Goal: Transaction & Acquisition: Purchase product/service

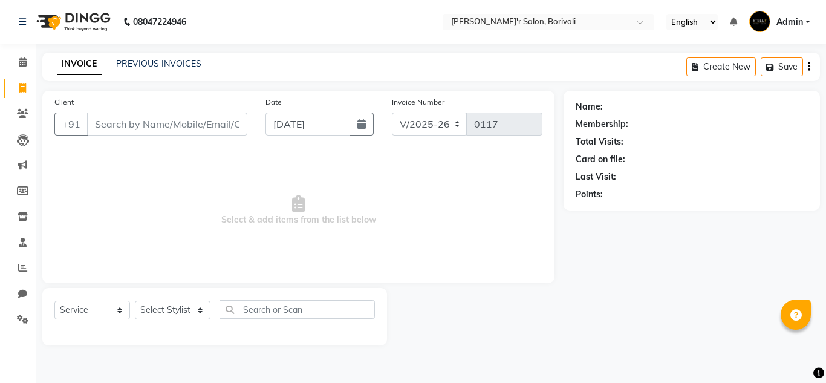
select select "8737"
select select "service"
click at [202, 157] on span "Select & add items from the list below" at bounding box center [298, 210] width 488 height 121
click at [24, 64] on icon at bounding box center [23, 61] width 8 height 9
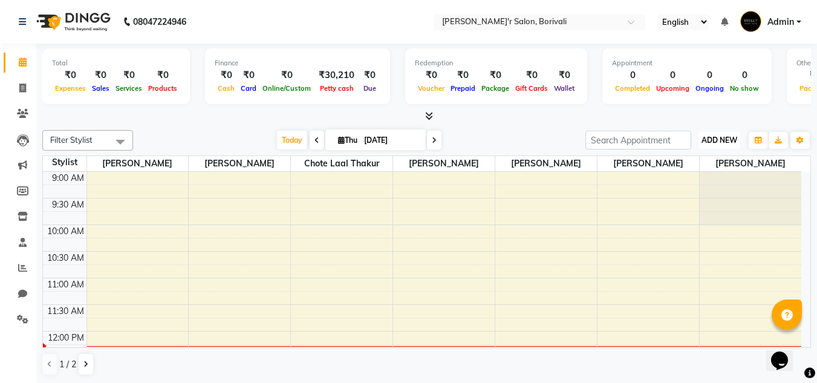
click at [721, 141] on span "ADD NEW" at bounding box center [719, 139] width 36 height 9
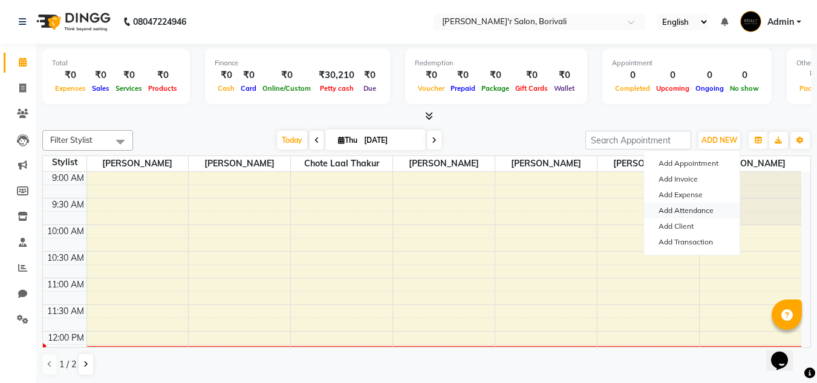
click at [682, 210] on link "Add Attendance" at bounding box center [692, 211] width 96 height 16
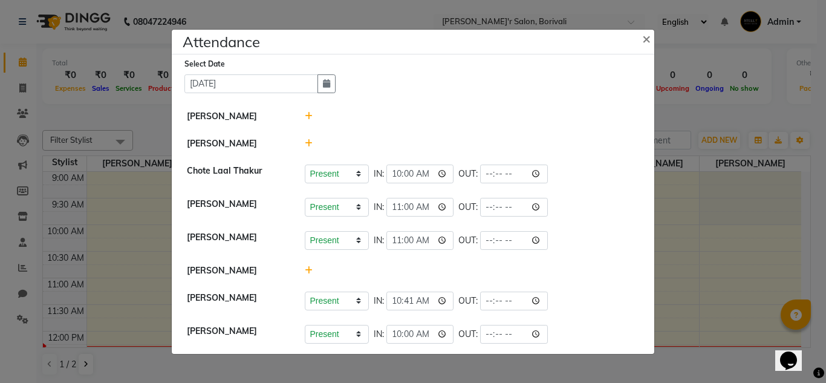
click at [309, 267] on icon at bounding box center [309, 270] width 8 height 8
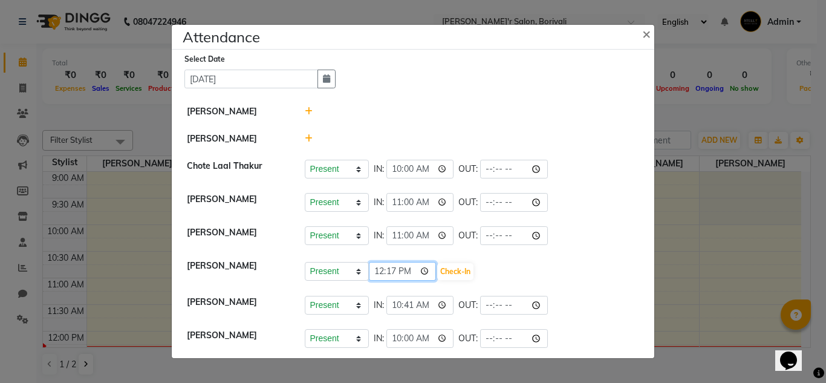
click at [400, 273] on input "12:17" at bounding box center [403, 271] width 68 height 19
click at [395, 271] on input "12:17" at bounding box center [403, 271] width 68 height 19
click at [381, 271] on input "12:17" at bounding box center [403, 271] width 68 height 19
type input "11:50"
type input "11:30"
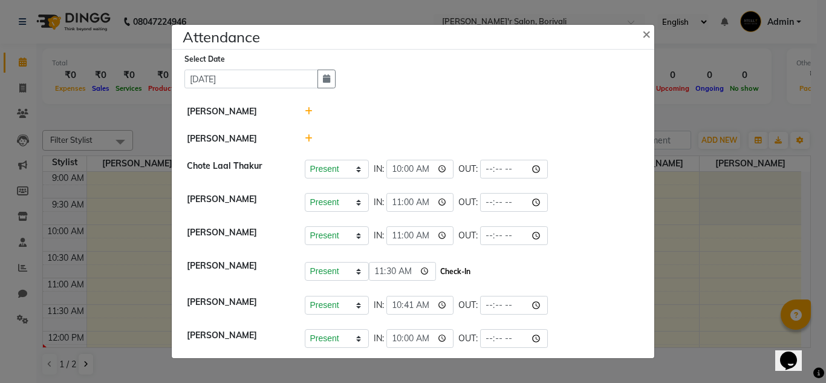
click at [451, 268] on button "Check-In" at bounding box center [455, 271] width 36 height 17
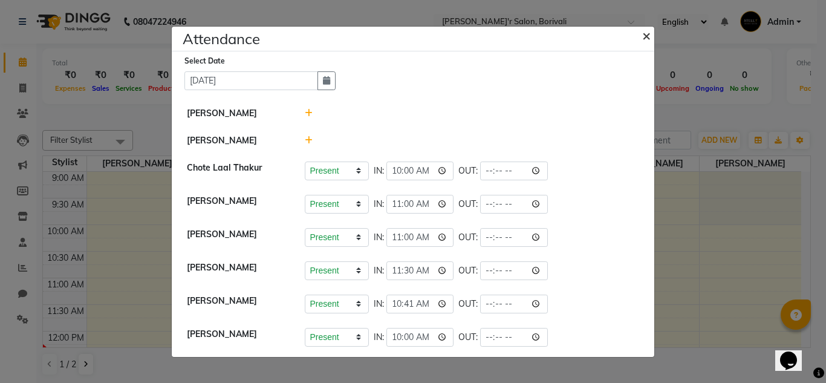
click at [648, 36] on span "×" at bounding box center [646, 35] width 8 height 18
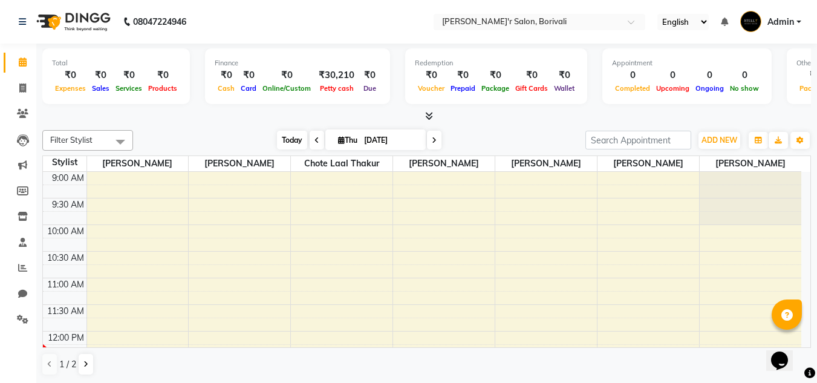
click at [287, 141] on span "Today" at bounding box center [292, 140] width 30 height 19
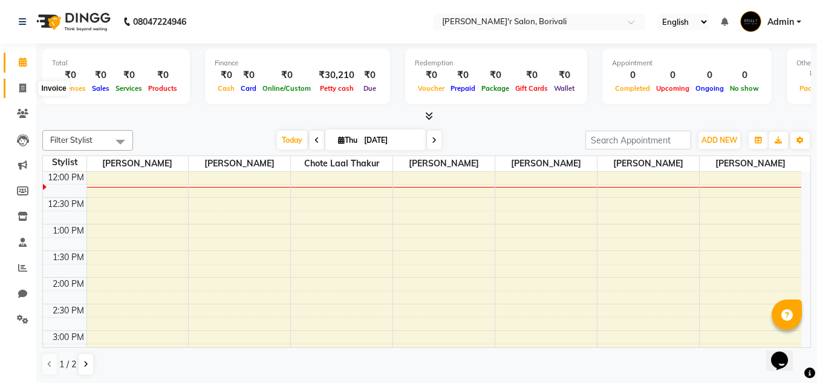
drag, startPoint x: 26, startPoint y: 83, endPoint x: 33, endPoint y: 86, distance: 7.3
click at [26, 83] on icon at bounding box center [22, 87] width 7 height 9
select select "service"
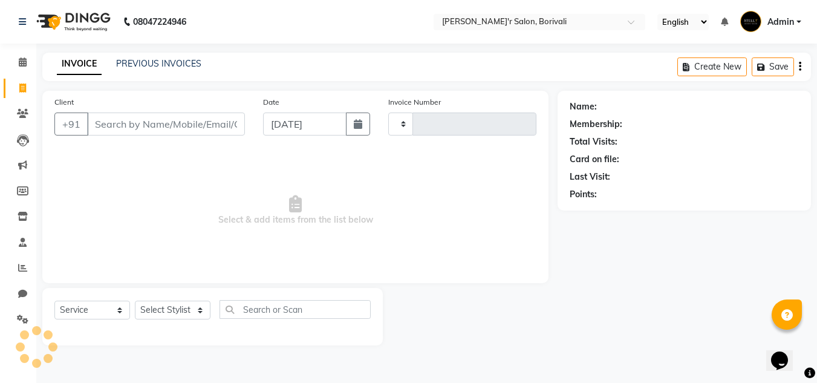
type input "0117"
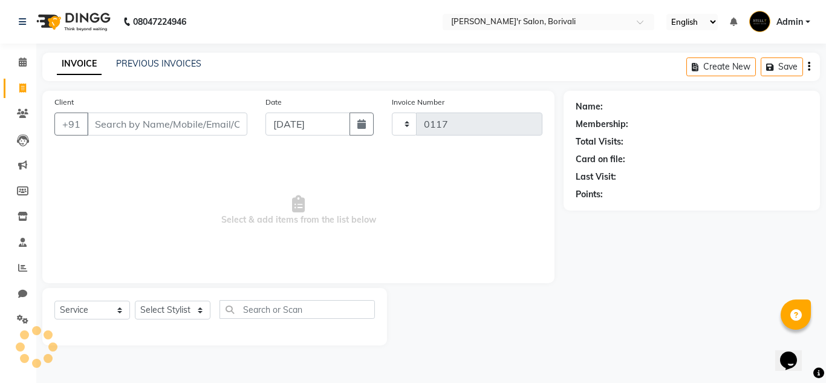
select select "8737"
click at [148, 65] on link "PREVIOUS INVOICES" at bounding box center [158, 63] width 85 height 11
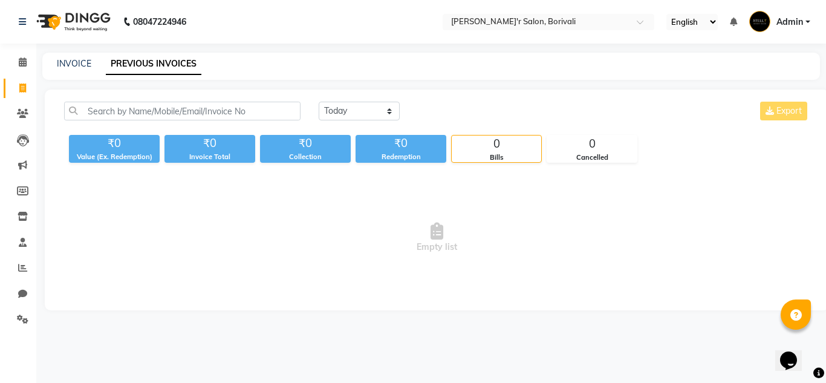
click at [345, 101] on div "[DATE] [DATE] Custom Range Export ₹0 Value (Ex. Redemption) ₹0 Invoice Total ₹0…" at bounding box center [437, 199] width 784 height 221
click at [350, 111] on select "[DATE] [DATE] Custom Range" at bounding box center [359, 111] width 81 height 19
click at [319, 102] on select "[DATE] [DATE] Custom Range" at bounding box center [359, 111] width 81 height 19
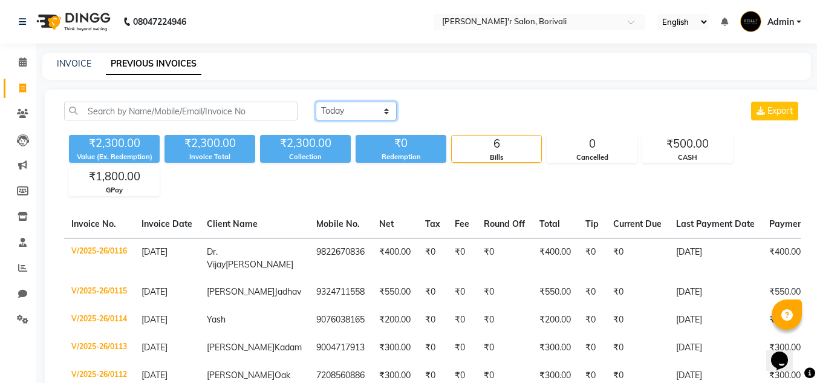
click at [346, 112] on select "[DATE] [DATE] Custom Range" at bounding box center [356, 111] width 81 height 19
select select "[DATE]"
click at [316, 102] on select "[DATE] [DATE] Custom Range" at bounding box center [356, 111] width 81 height 19
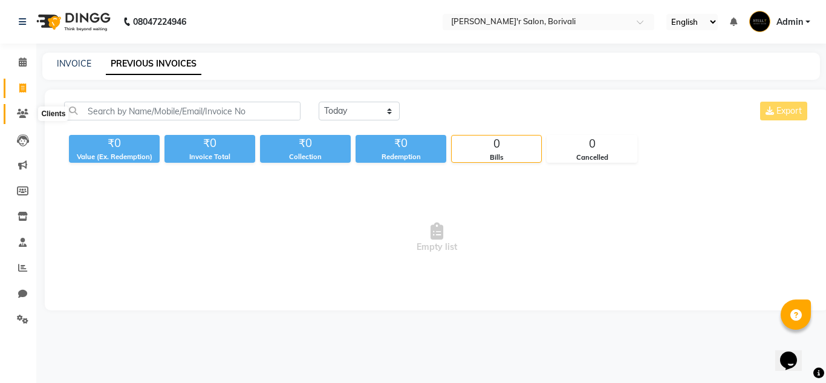
click at [24, 110] on icon at bounding box center [22, 113] width 11 height 9
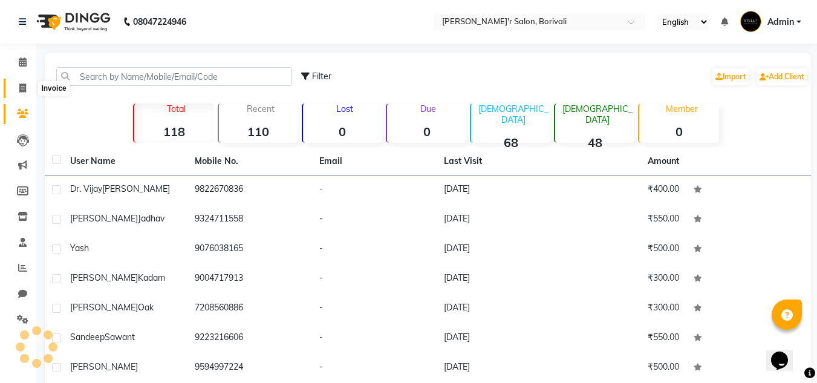
click at [23, 90] on icon at bounding box center [22, 87] width 7 height 9
select select "8737"
select select "service"
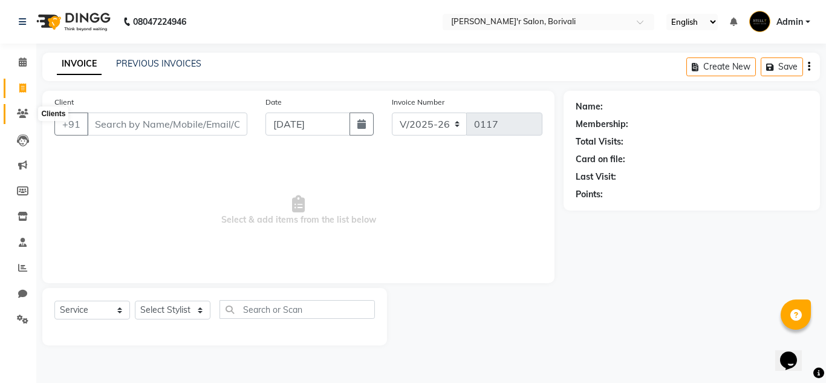
click at [20, 111] on icon at bounding box center [22, 113] width 11 height 9
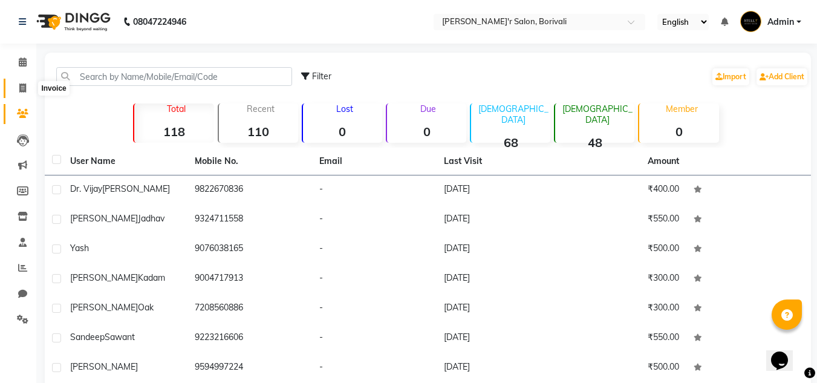
click at [22, 89] on icon at bounding box center [22, 87] width 7 height 9
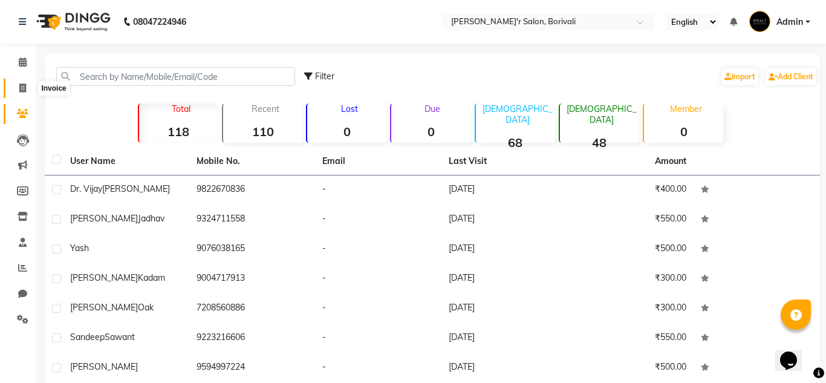
select select "8737"
select select "service"
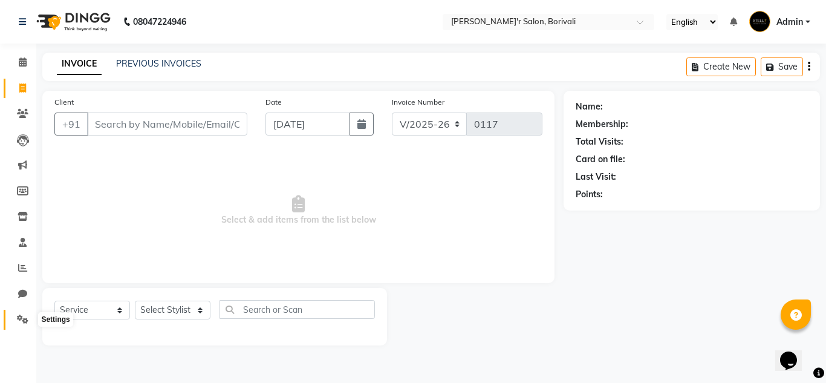
click at [22, 322] on icon at bounding box center [22, 318] width 11 height 9
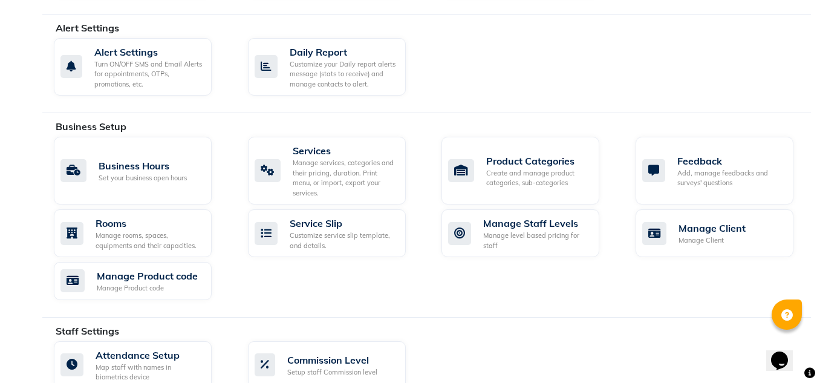
click at [332, 161] on div "Invoice Configurations Invoice Configuration Manage Tax, Payment Mode, Prefixes…" at bounding box center [426, 174] width 768 height 969
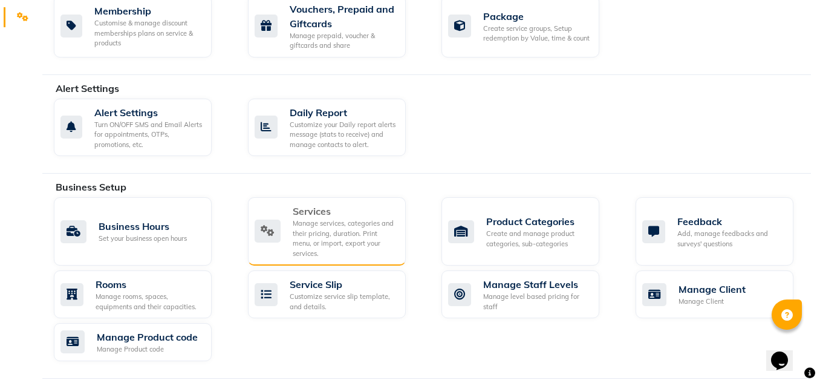
click at [331, 218] on div "Manage services, categories and their pricing, duration. Print menu, or import,…" at bounding box center [344, 238] width 103 height 40
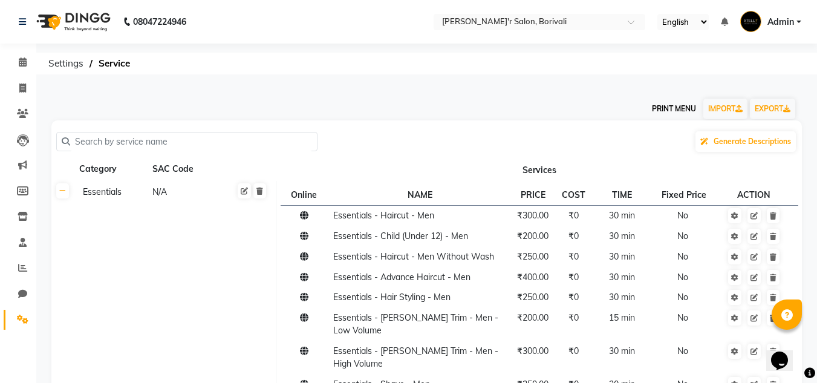
click at [659, 112] on button "PRINT MENU" at bounding box center [674, 109] width 54 height 21
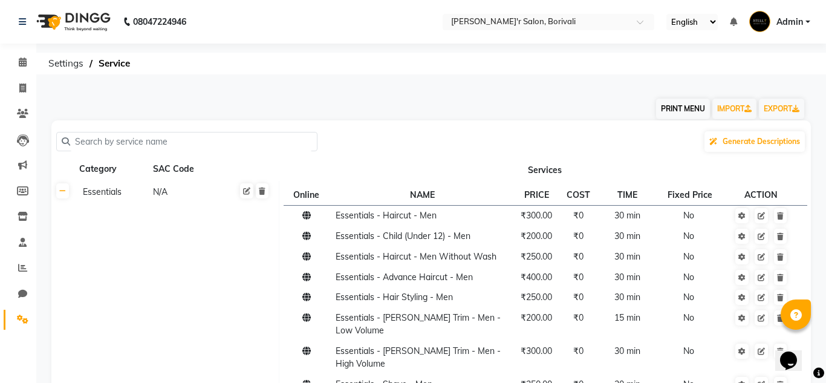
select select "#009B77"
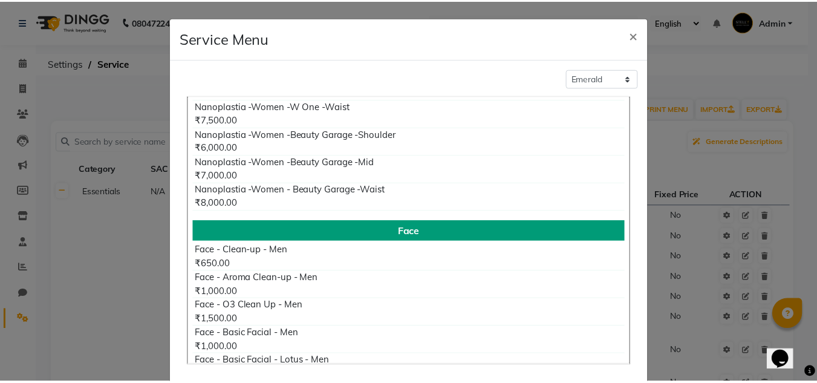
scroll to position [2963, 0]
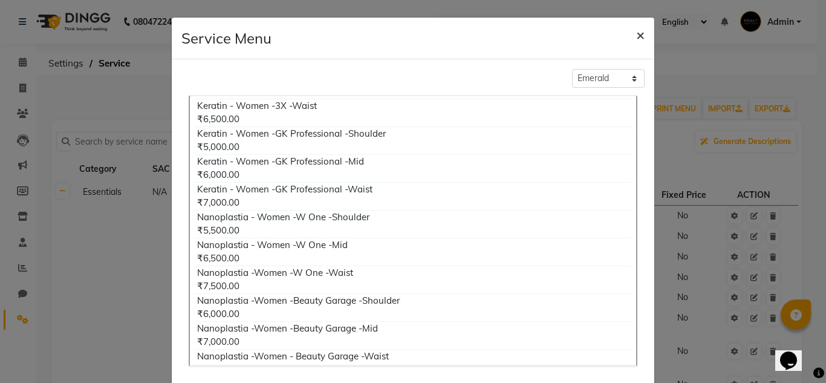
click at [638, 29] on span "×" at bounding box center [640, 34] width 8 height 18
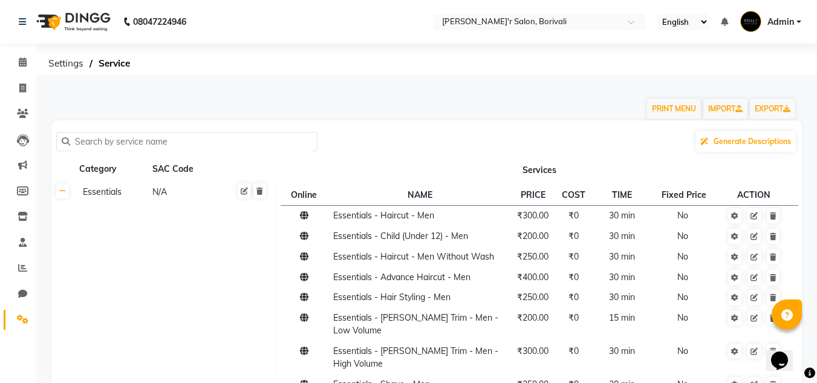
click at [191, 151] on div "Generate Descriptions" at bounding box center [426, 141] width 741 height 23
click at [194, 136] on input "text" at bounding box center [191, 141] width 242 height 19
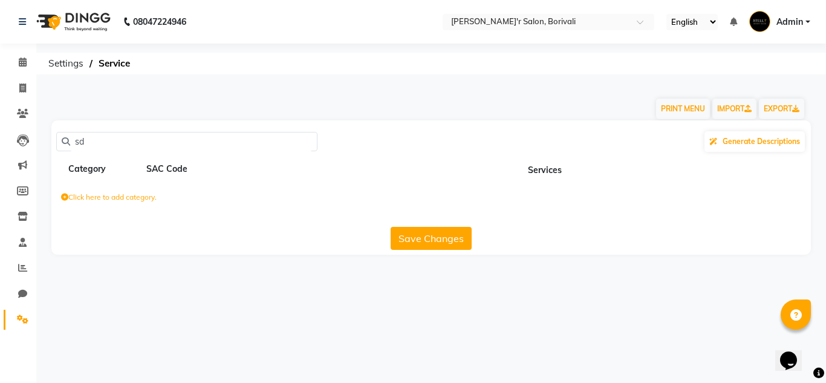
type input "s"
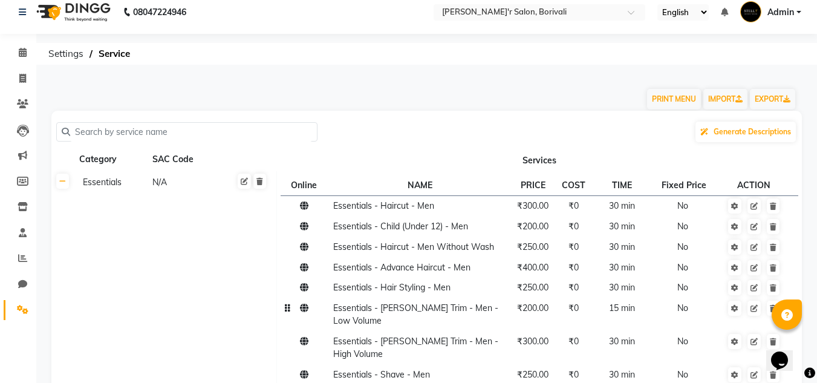
scroll to position [0, 0]
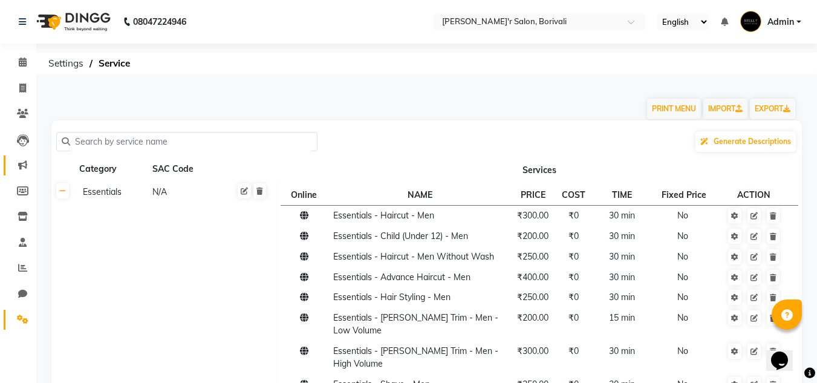
click at [11, 164] on link "Marketing" at bounding box center [18, 165] width 29 height 20
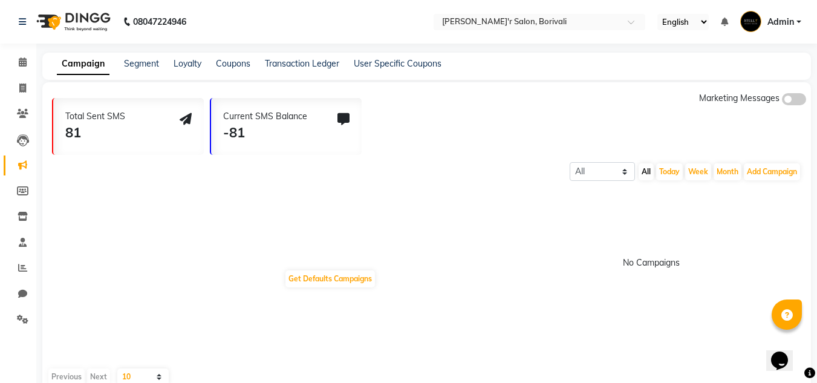
click at [325, 55] on div "Campaign Segment Loyalty Coupons Transaction Ledger User Specific Coupons" at bounding box center [426, 66] width 768 height 27
click at [319, 63] on link "Transaction Ledger" at bounding box center [302, 63] width 74 height 11
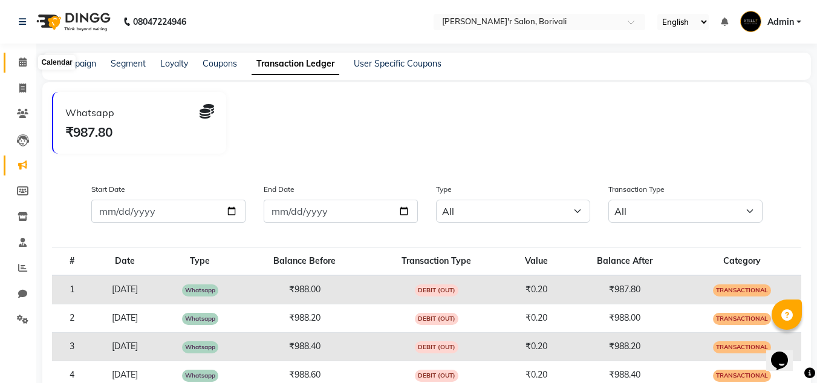
click at [19, 62] on icon at bounding box center [23, 61] width 8 height 9
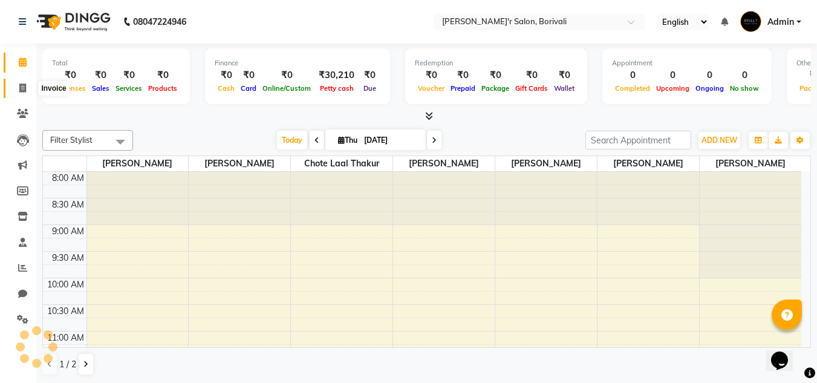
click at [23, 83] on icon at bounding box center [22, 87] width 7 height 9
select select "service"
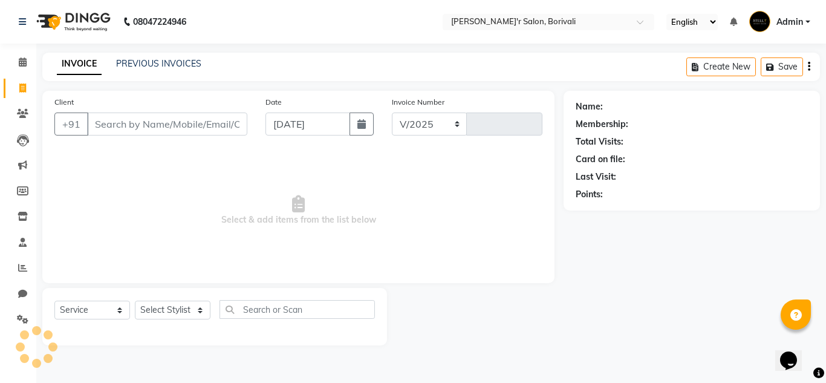
select select "8737"
type input "0117"
click at [22, 316] on icon at bounding box center [22, 318] width 11 height 9
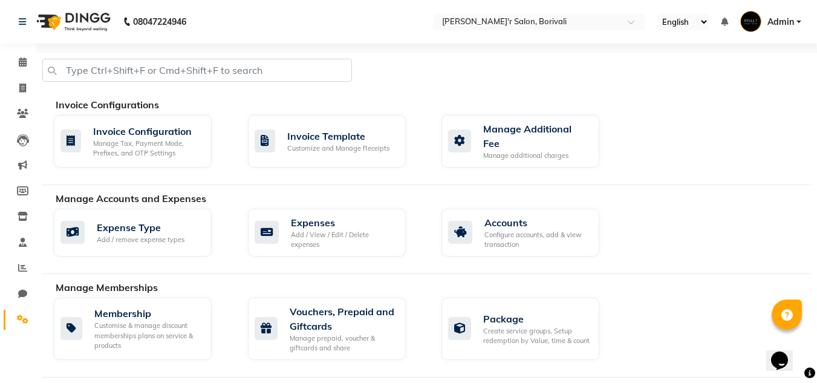
scroll to position [242, 0]
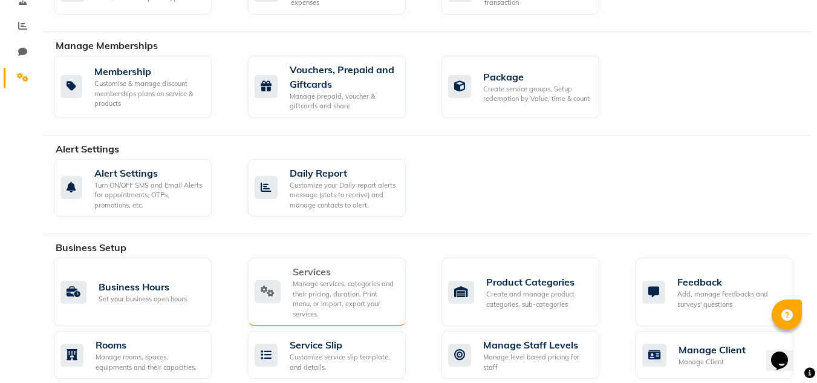
click at [341, 279] on div "Manage services, categories and their pricing, duration. Print menu, or import,…" at bounding box center [344, 299] width 103 height 40
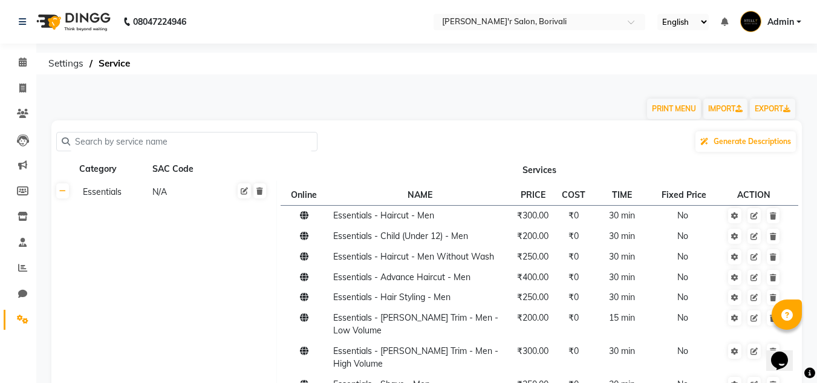
click at [184, 143] on input "text" at bounding box center [191, 141] width 242 height 19
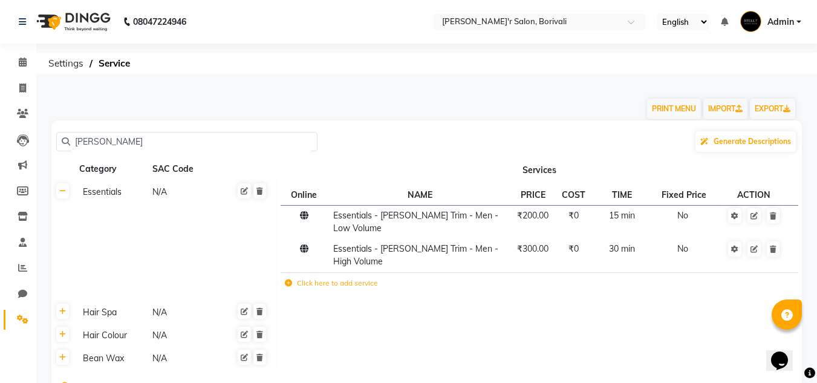
type input "[PERSON_NAME]"
click at [59, 323] on th at bounding box center [62, 334] width 23 height 23
click at [61, 327] on link at bounding box center [62, 334] width 13 height 15
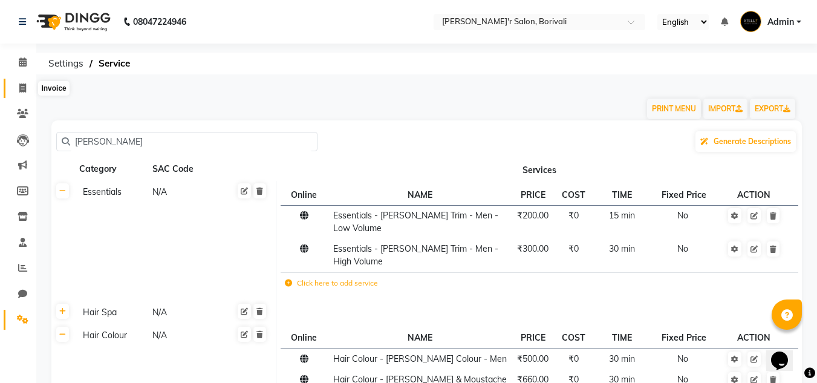
click at [22, 85] on icon at bounding box center [22, 87] width 7 height 9
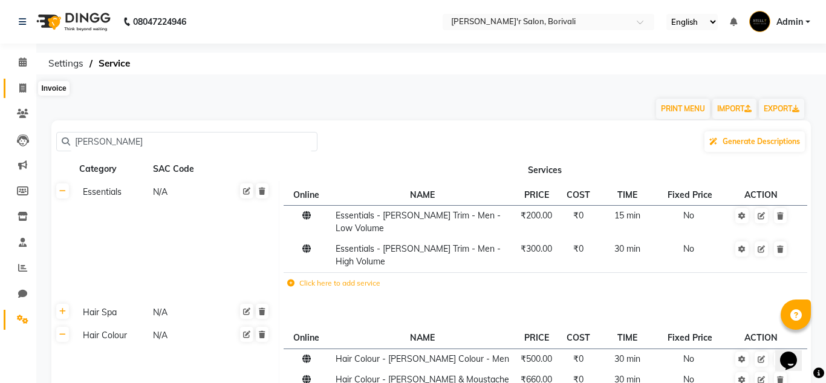
select select "8737"
select select "service"
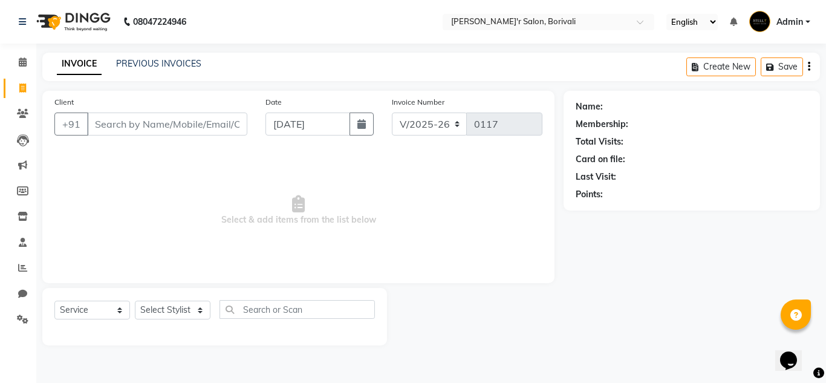
click at [138, 126] on input "Client" at bounding box center [167, 123] width 160 height 23
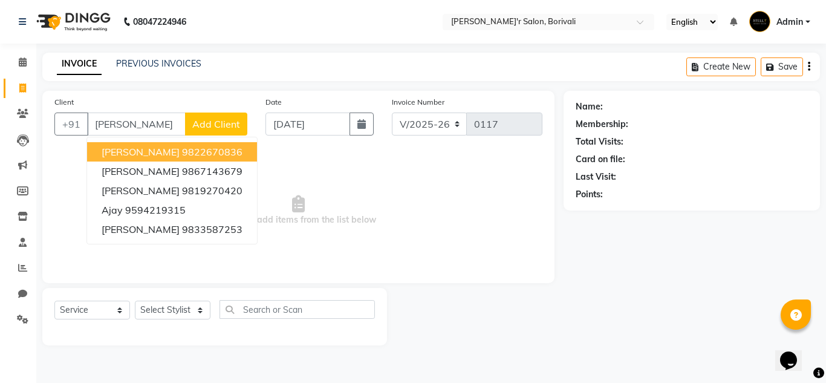
click at [122, 126] on input "[PERSON_NAME]" at bounding box center [136, 123] width 99 height 23
type input "j"
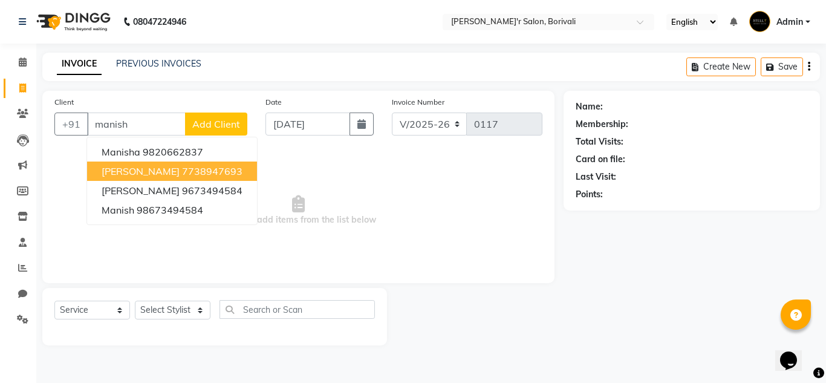
click at [158, 171] on span "[PERSON_NAME]" at bounding box center [141, 171] width 78 height 12
type input "7738947693"
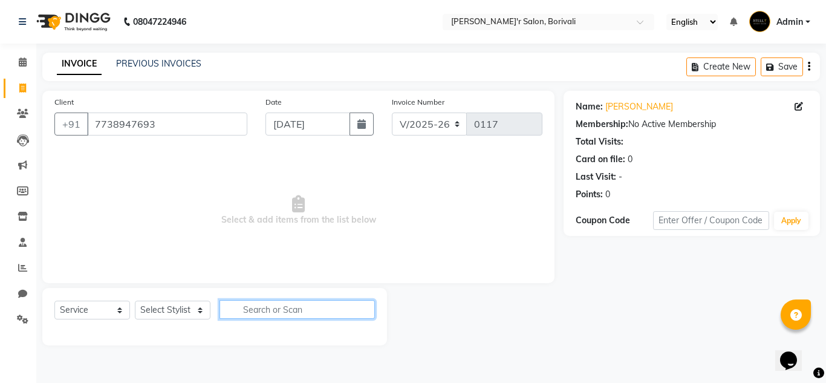
click at [311, 310] on input "text" at bounding box center [296, 309] width 155 height 19
click at [173, 313] on select "Select Stylist [PERSON_NAME] Chote Laal Thakur [PERSON_NAME] Mohd [PERSON_NAME]…" at bounding box center [173, 310] width 76 height 19
select select "89313"
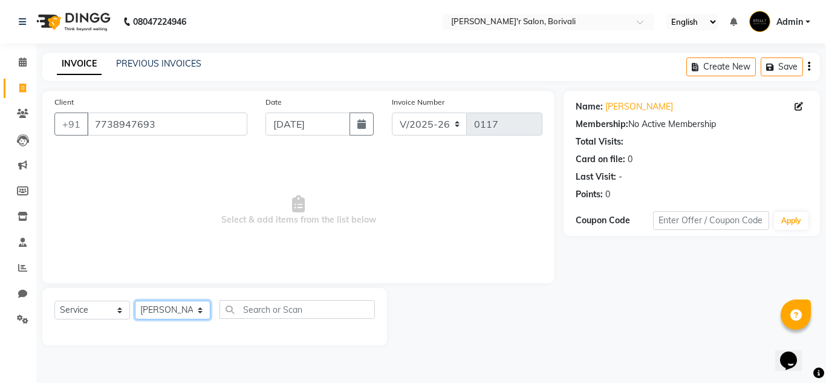
click at [135, 301] on select "Select Stylist [PERSON_NAME] Chote Laal Thakur [PERSON_NAME] Mohd [PERSON_NAME]…" at bounding box center [173, 310] width 76 height 19
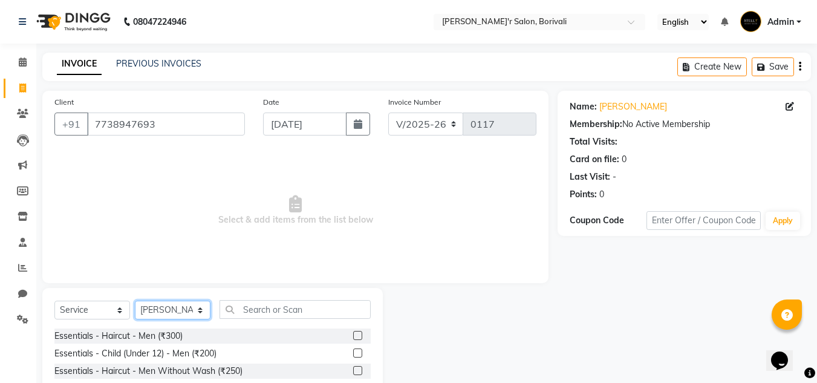
scroll to position [102, 0]
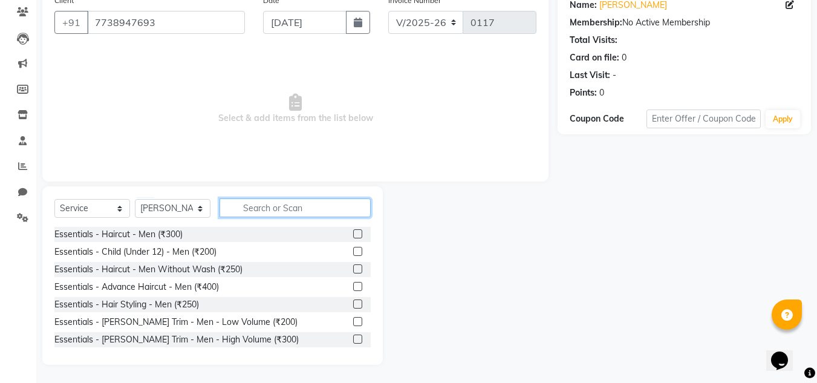
click at [284, 204] on input "text" at bounding box center [294, 207] width 151 height 19
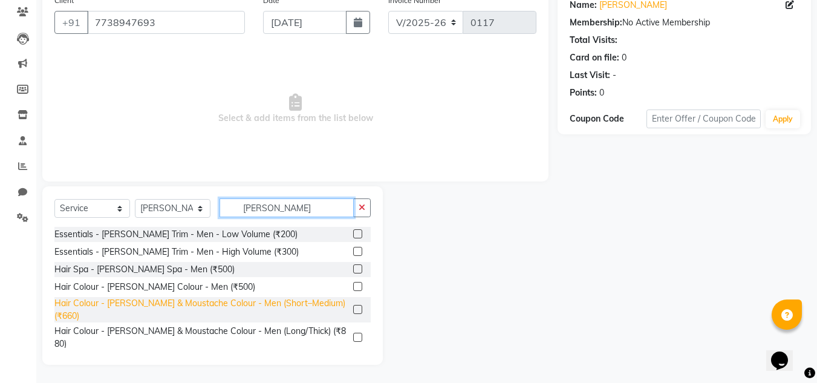
type input "[PERSON_NAME]"
click at [162, 302] on div "Hair Colour - [PERSON_NAME] & Moustache Colour - Men (Short–Medium) (₹660)" at bounding box center [201, 309] width 294 height 25
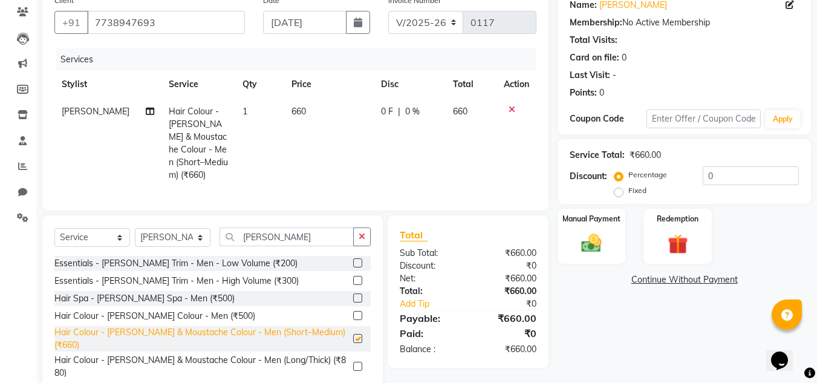
checkbox input "false"
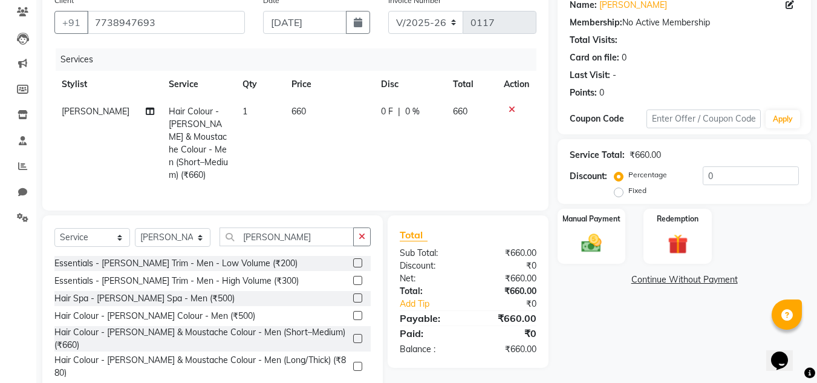
click at [291, 108] on span "660" at bounding box center [298, 111] width 15 height 11
select select "89313"
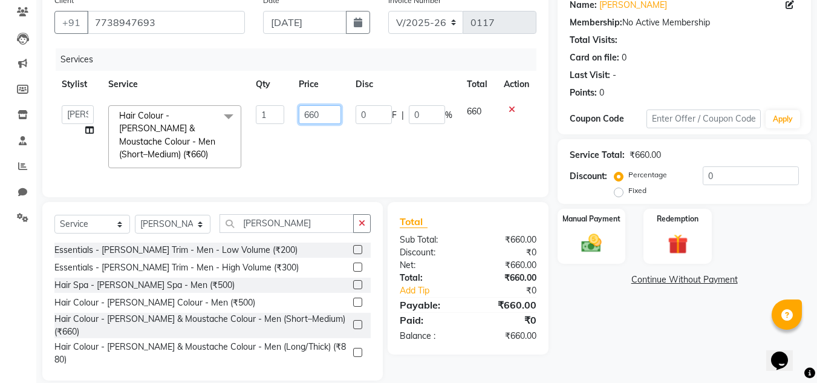
click at [304, 114] on input "660" at bounding box center [320, 114] width 42 height 19
click at [317, 115] on input "660" at bounding box center [320, 114] width 42 height 19
type input "8"
type input "700"
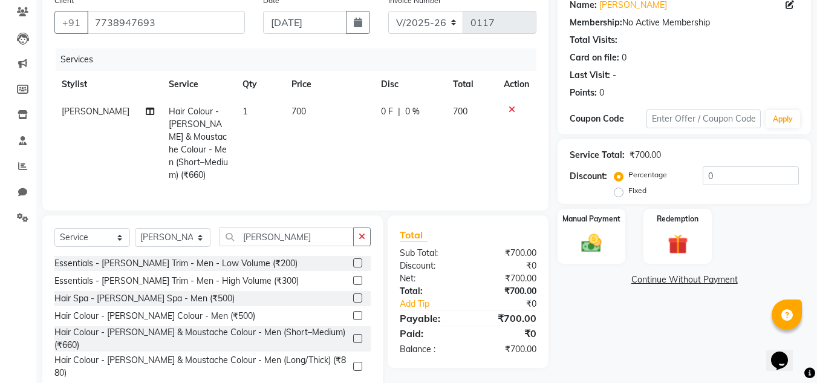
click at [343, 137] on td "700" at bounding box center [328, 143] width 89 height 91
select select "89313"
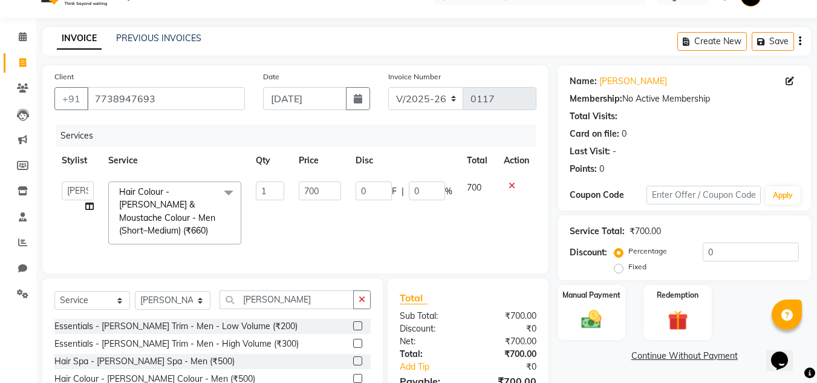
scroll to position [0, 0]
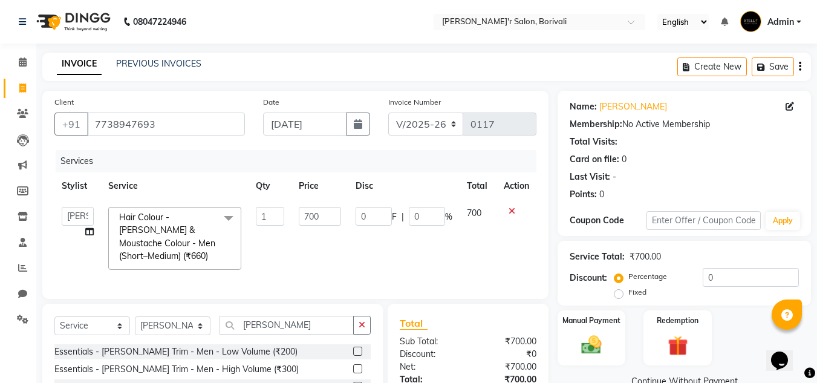
click at [509, 208] on icon at bounding box center [511, 211] width 7 height 8
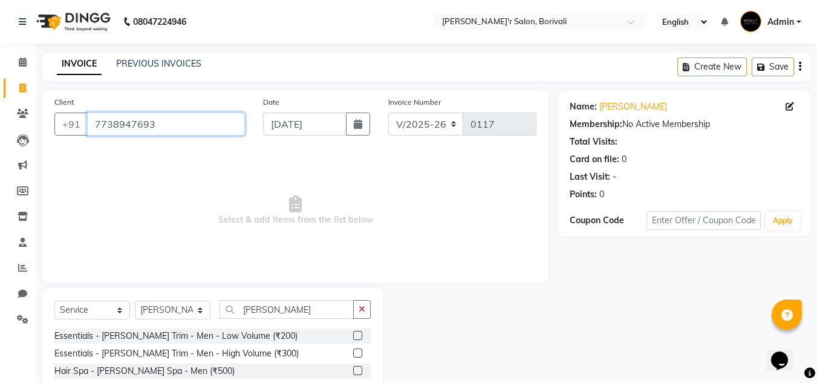
click at [178, 124] on input "7738947693" at bounding box center [166, 123] width 158 height 23
click at [15, 53] on link "Calendar" at bounding box center [18, 63] width 29 height 20
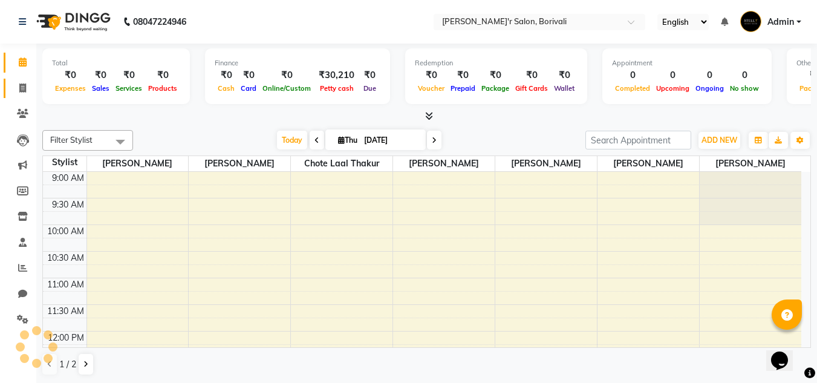
click at [15, 86] on span at bounding box center [22, 89] width 21 height 14
select select "8737"
select select "service"
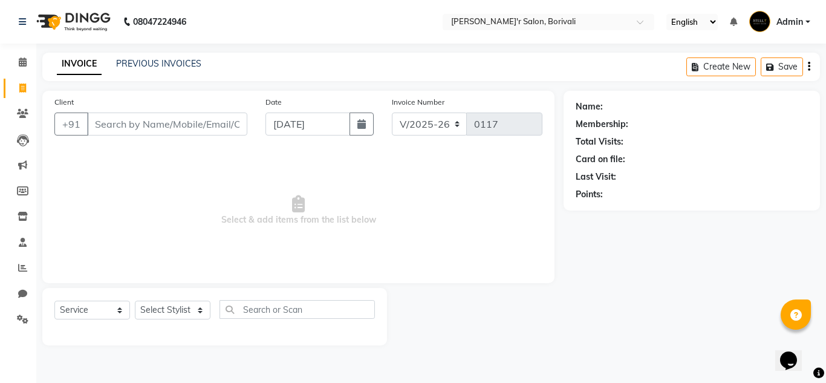
click at [173, 189] on span "Select & add items from the list below" at bounding box center [298, 210] width 488 height 121
click at [142, 125] on input "Client" at bounding box center [167, 123] width 160 height 23
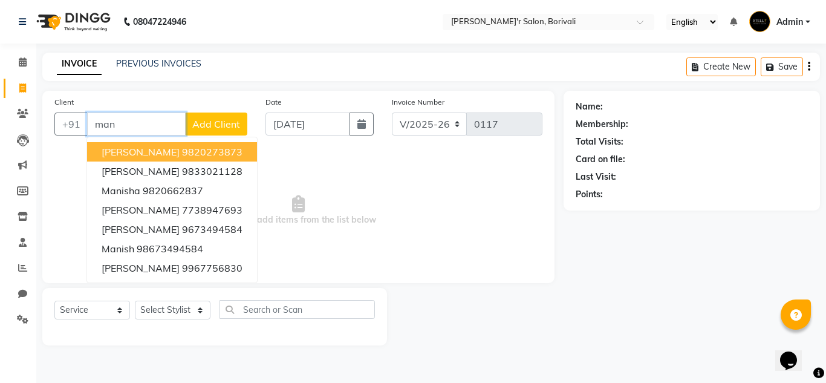
click at [128, 123] on input "man" at bounding box center [136, 123] width 99 height 23
type input "m"
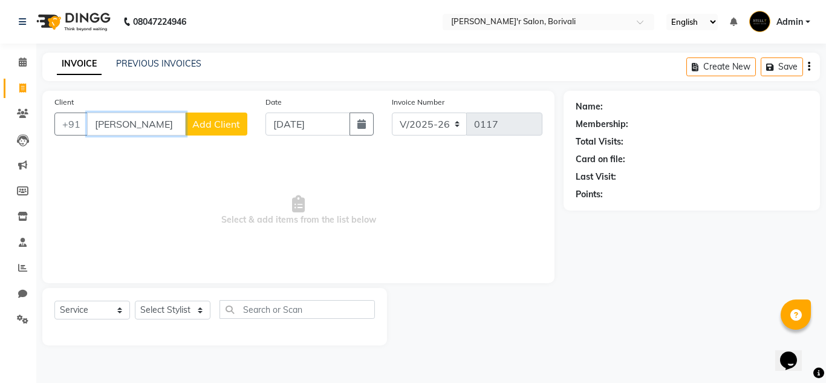
type input "[PERSON_NAME]"
click at [208, 120] on span "Add Client" at bounding box center [216, 124] width 48 height 12
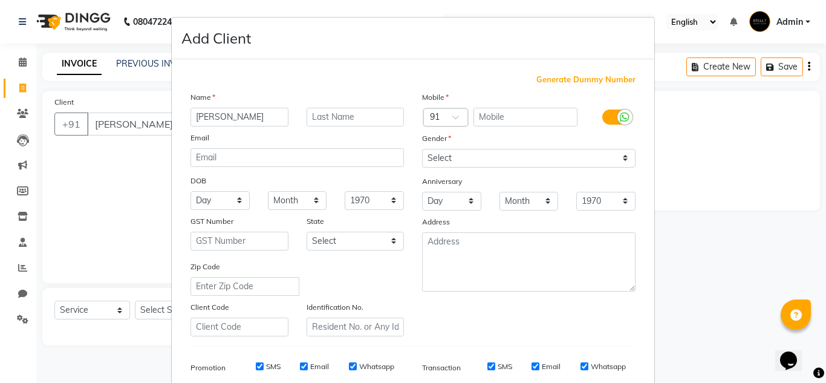
click at [599, 79] on span "Generate Dummy Number" at bounding box center [585, 80] width 99 height 12
type input "1386900000002"
checkbox input "false"
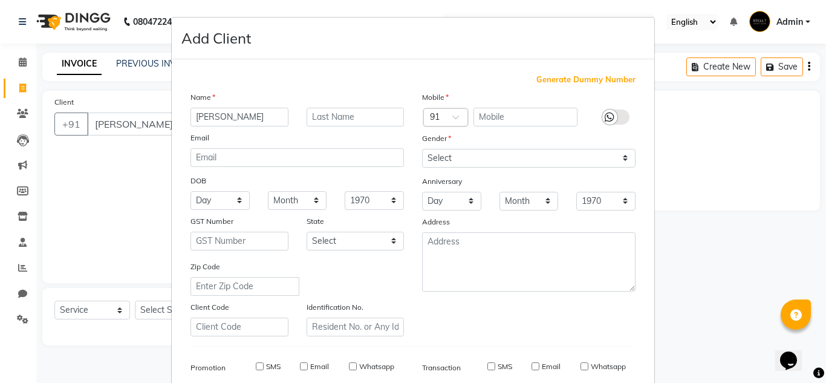
checkbox input "false"
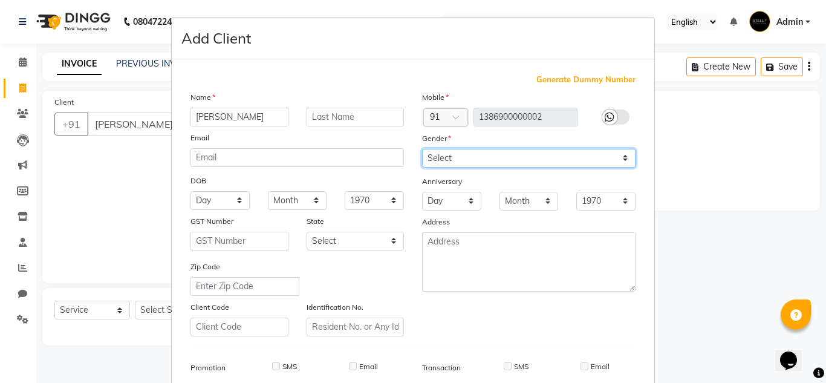
drag, startPoint x: 509, startPoint y: 149, endPoint x: 506, endPoint y: 155, distance: 7.3
click at [509, 149] on select "Select [DEMOGRAPHIC_DATA] [DEMOGRAPHIC_DATA] Other Prefer Not To Say" at bounding box center [528, 158] width 213 height 19
select select "[DEMOGRAPHIC_DATA]"
click at [422, 149] on select "Select [DEMOGRAPHIC_DATA] [DEMOGRAPHIC_DATA] Other Prefer Not To Say" at bounding box center [528, 158] width 213 height 19
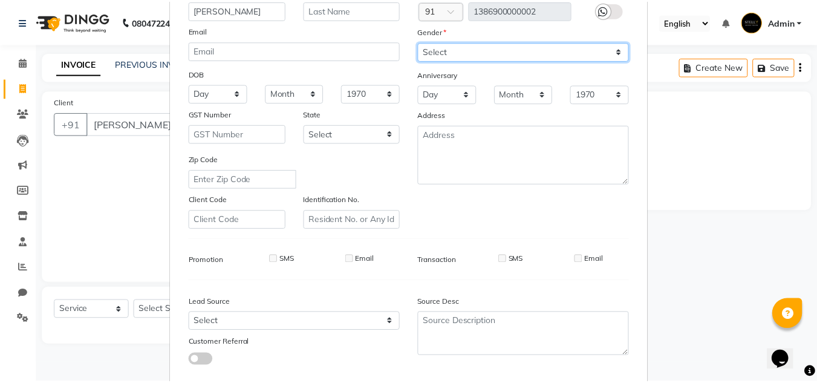
scroll to position [175, 0]
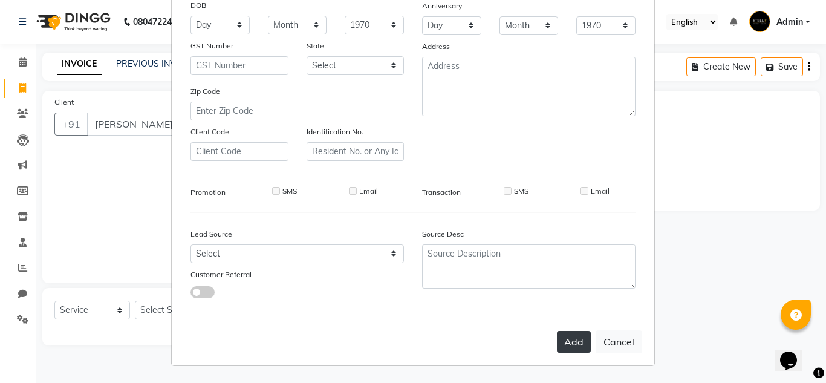
click at [567, 346] on button "Add" at bounding box center [574, 342] width 34 height 22
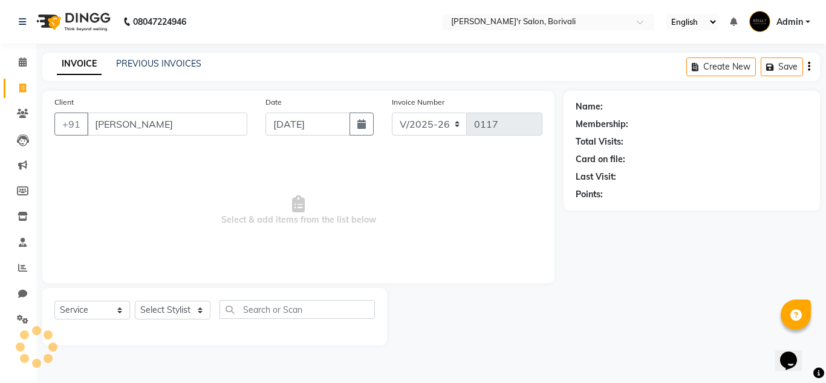
type input "1386900000002"
select select
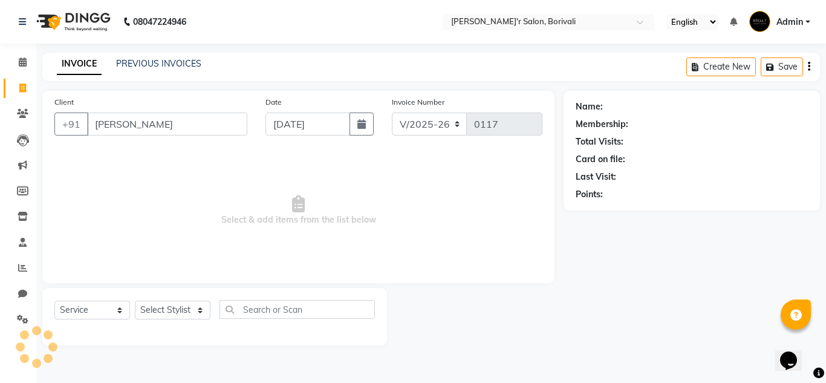
select select
checkbox input "false"
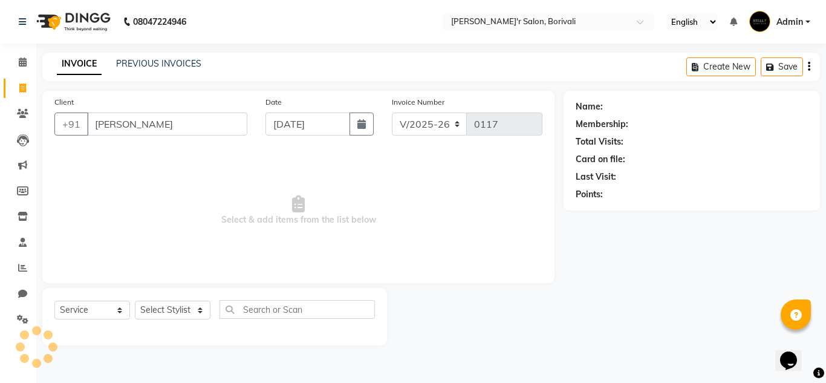
checkbox input "false"
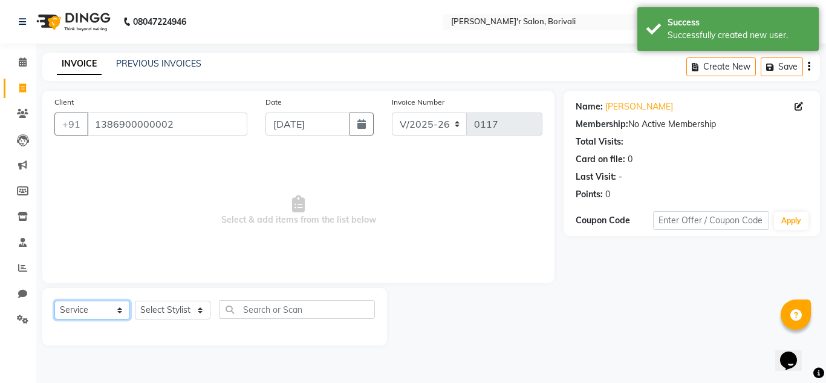
drag, startPoint x: 78, startPoint y: 302, endPoint x: 103, endPoint y: 307, distance: 25.3
click at [78, 302] on select "Select Service Product Membership Package Voucher Prepaid Gift Card" at bounding box center [92, 310] width 76 height 19
click at [186, 261] on span "Select & add items from the list below" at bounding box center [298, 210] width 488 height 121
click at [166, 311] on select "Select Stylist [PERSON_NAME] Chote Laal Thakur [PERSON_NAME] Mohd [PERSON_NAME]…" at bounding box center [173, 310] width 76 height 19
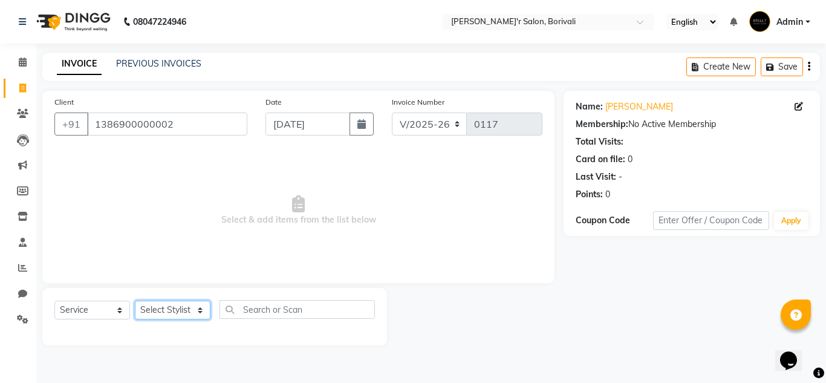
select select "89314"
click at [135, 301] on select "Select Stylist [PERSON_NAME] Chote Laal Thakur [PERSON_NAME] Mohd [PERSON_NAME]…" at bounding box center [173, 310] width 76 height 19
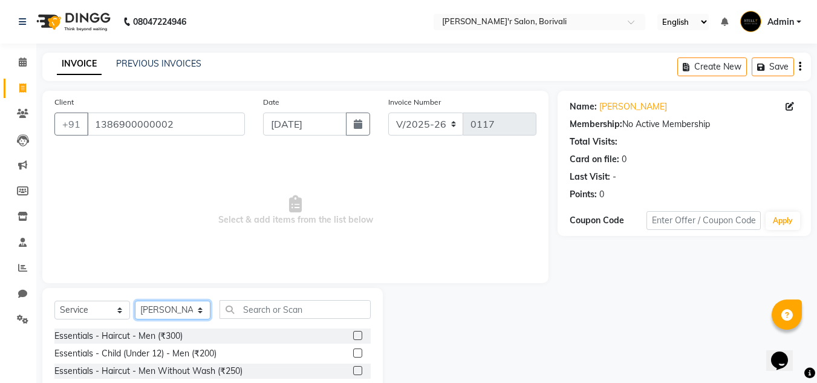
scroll to position [102, 0]
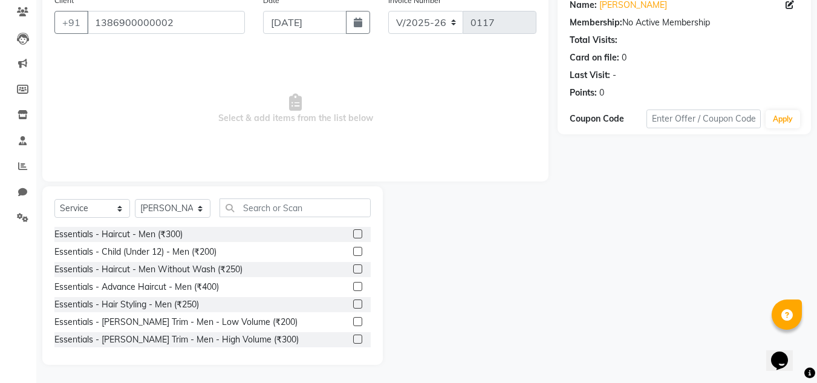
click at [353, 230] on label at bounding box center [357, 233] width 9 height 9
click at [353, 230] on input "checkbox" at bounding box center [357, 234] width 8 height 8
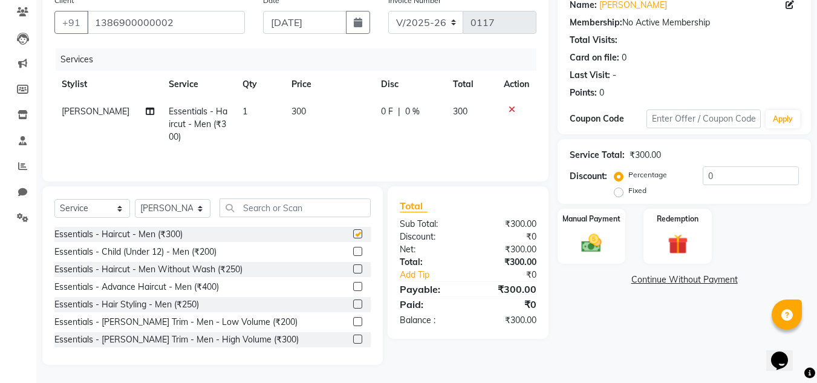
checkbox input "false"
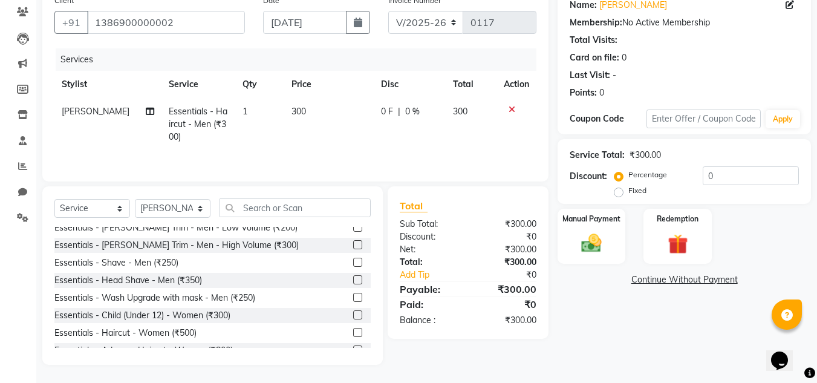
scroll to position [121, 0]
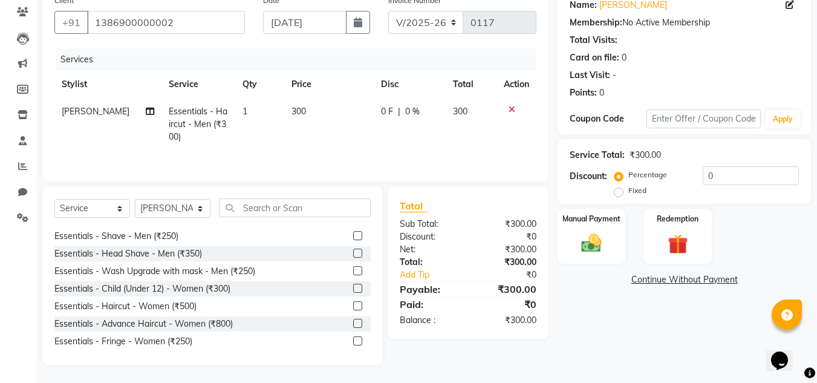
click at [353, 231] on label at bounding box center [357, 235] width 9 height 9
click at [353, 232] on input "checkbox" at bounding box center [357, 236] width 8 height 8
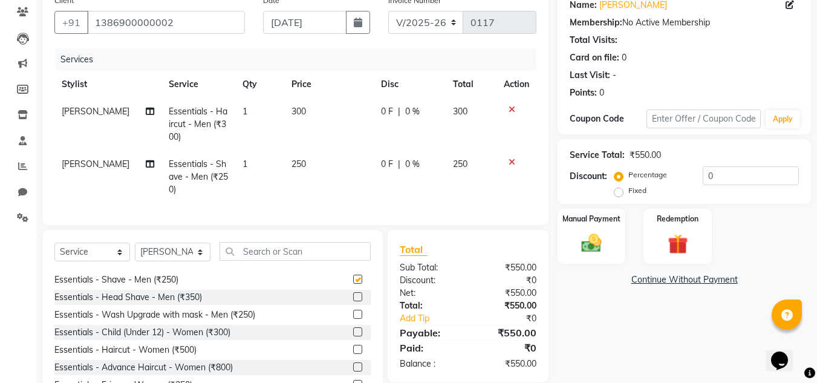
checkbox input "false"
click at [601, 244] on img at bounding box center [591, 243] width 34 height 24
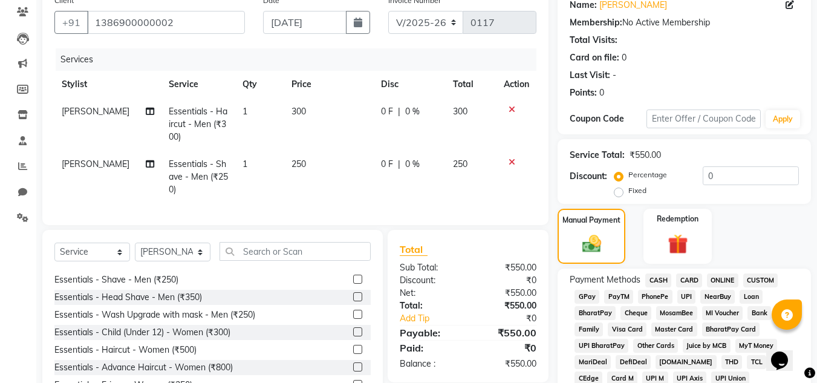
click at [652, 273] on span "CASH" at bounding box center [658, 280] width 26 height 14
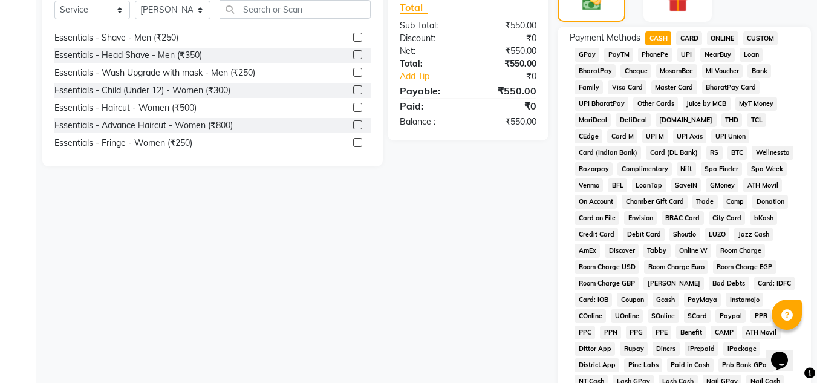
scroll to position [542, 0]
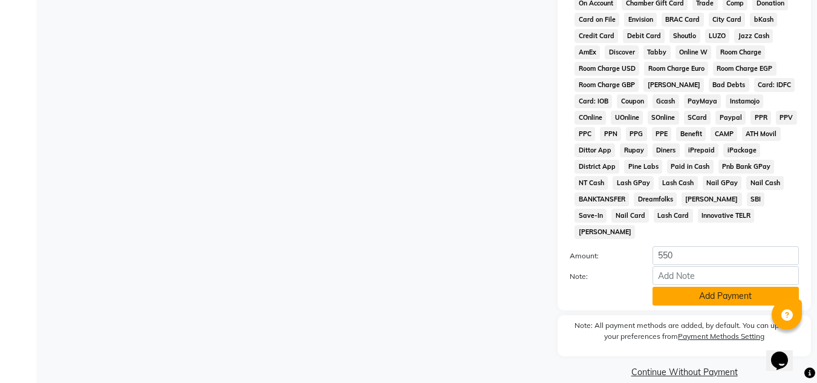
click at [686, 287] on button "Add Payment" at bounding box center [725, 296] width 146 height 19
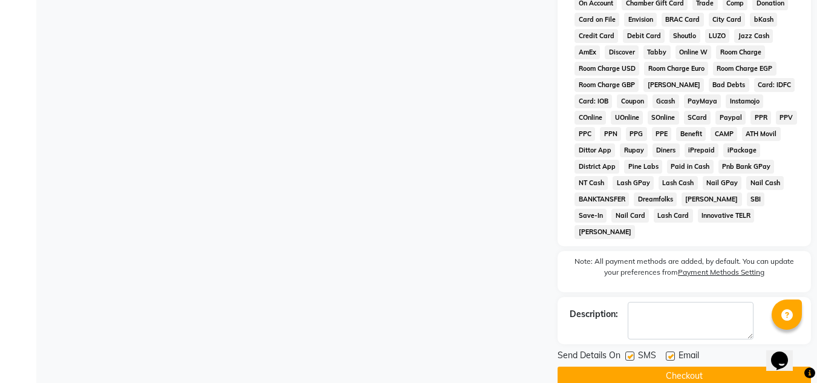
scroll to position [546, 0]
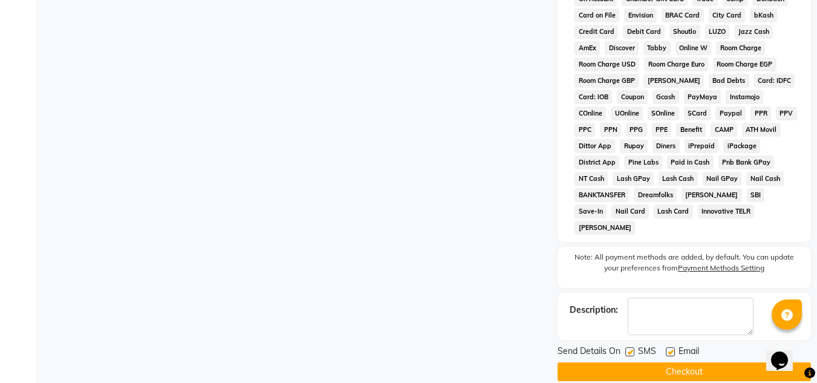
click at [671, 362] on button "Checkout" at bounding box center [683, 371] width 253 height 19
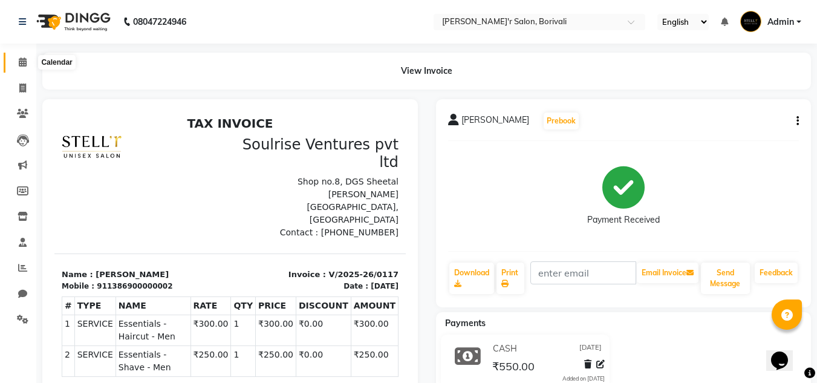
click at [19, 63] on icon at bounding box center [23, 61] width 8 height 9
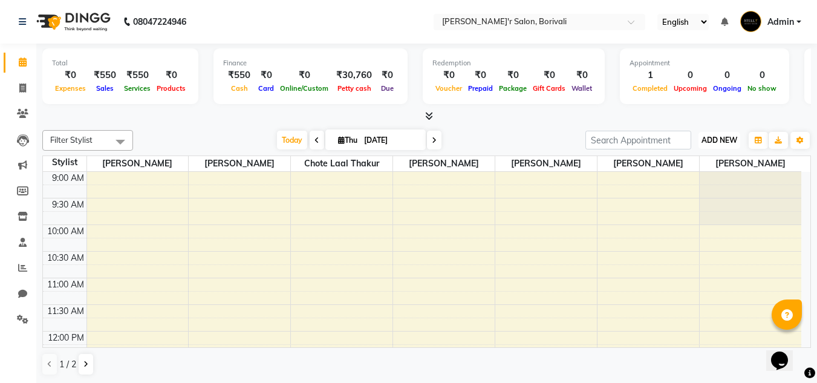
click at [728, 140] on span "ADD NEW" at bounding box center [719, 139] width 36 height 9
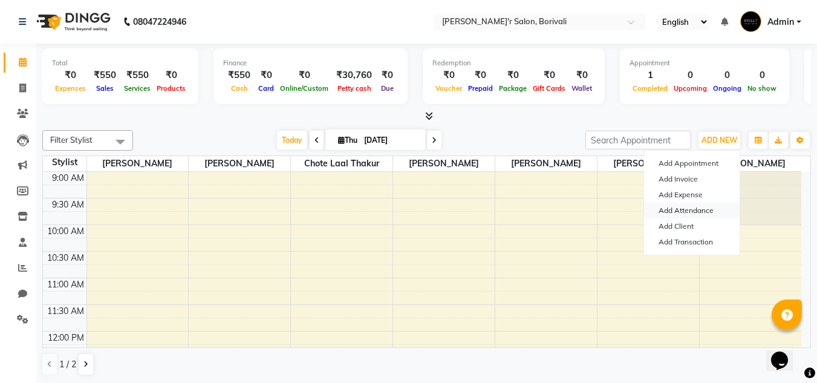
click at [679, 210] on link "Add Attendance" at bounding box center [692, 211] width 96 height 16
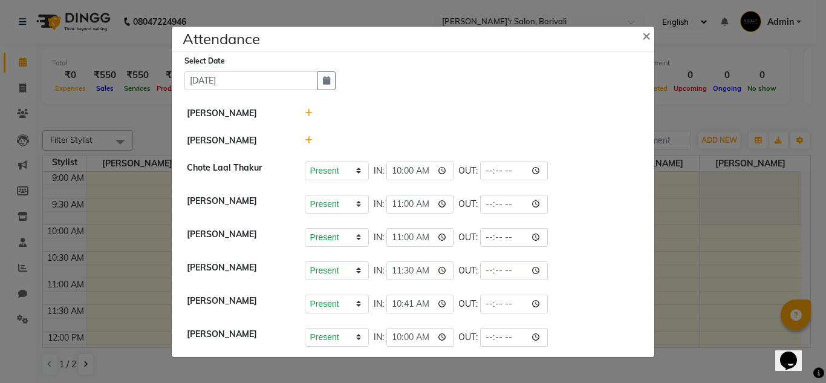
click at [308, 111] on icon at bounding box center [309, 113] width 8 height 8
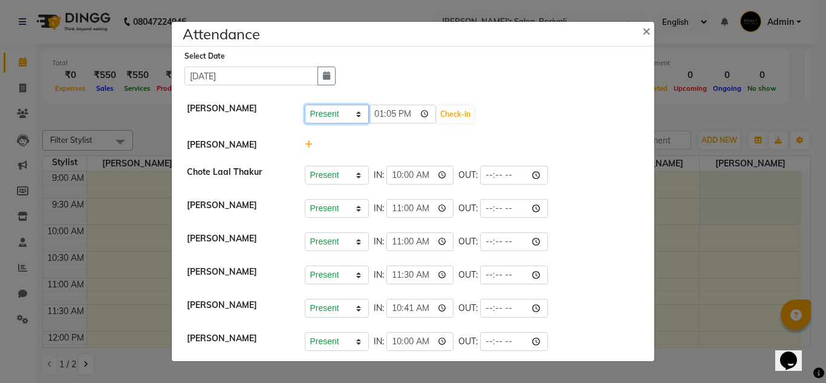
click at [338, 118] on select "Present Absent Late Half Day Weekly Off" at bounding box center [337, 114] width 64 height 19
select select "A"
click at [305, 105] on select "Present Absent Late Half Day Weekly Off" at bounding box center [337, 114] width 64 height 19
click at [388, 113] on button "Save" at bounding box center [382, 114] width 24 height 17
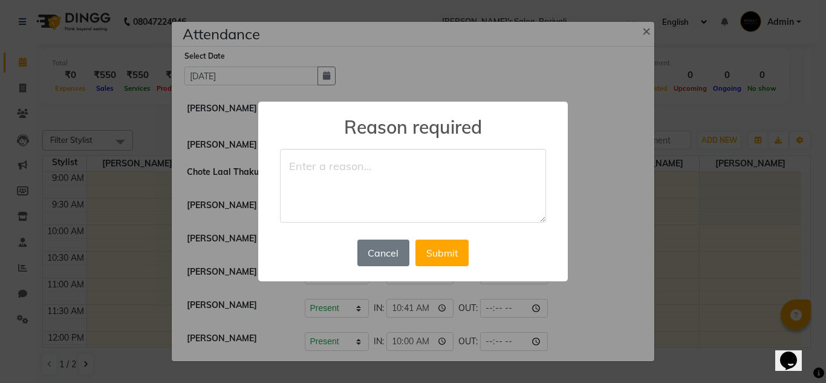
click at [356, 187] on textarea at bounding box center [413, 186] width 266 height 74
type textarea "new work"
click at [451, 237] on div "Cancel No Submit" at bounding box center [412, 252] width 117 height 33
click at [450, 245] on button "Submit" at bounding box center [441, 252] width 53 height 27
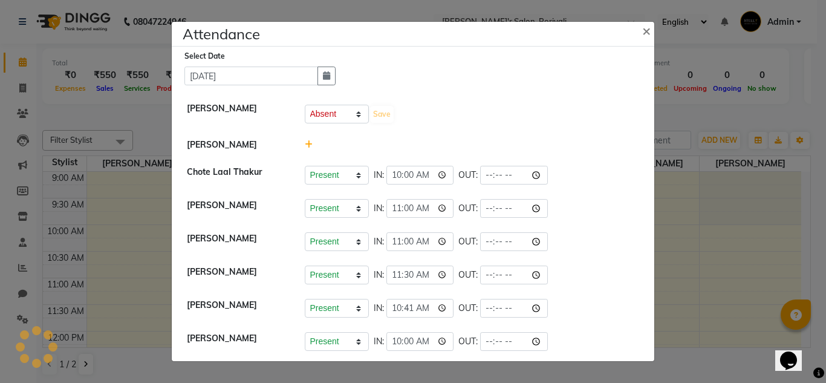
select select "A"
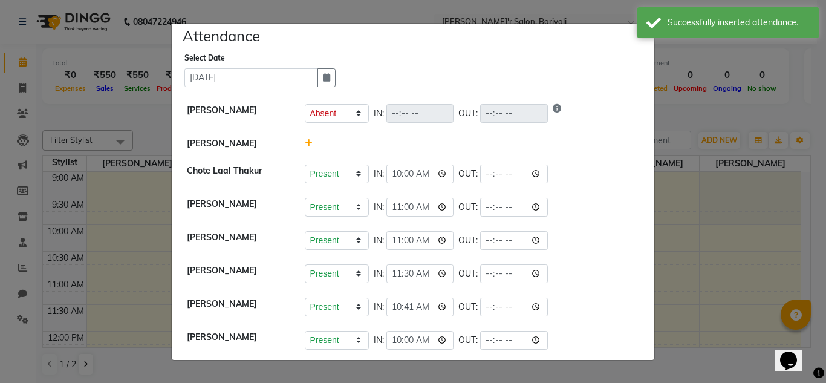
click at [311, 138] on span at bounding box center [309, 143] width 8 height 11
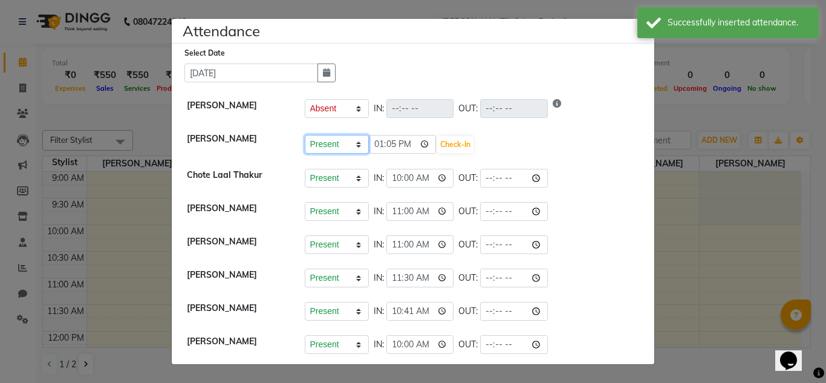
click at [342, 143] on select "Present Absent Late Half Day Weekly Off" at bounding box center [337, 144] width 64 height 19
select select "A"
click at [305, 135] on select "Present Absent Late Half Day Weekly Off" at bounding box center [337, 144] width 64 height 19
click at [384, 142] on button "Save" at bounding box center [382, 144] width 24 height 17
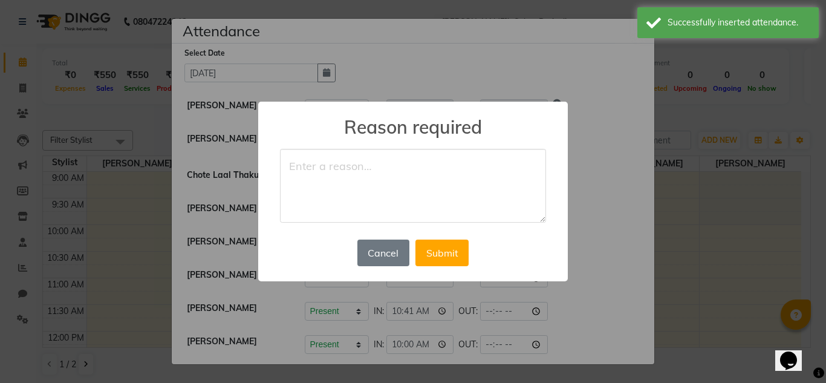
click at [392, 151] on textarea at bounding box center [413, 186] width 266 height 74
type textarea "new work"
click at [440, 255] on button "Submit" at bounding box center [441, 252] width 53 height 27
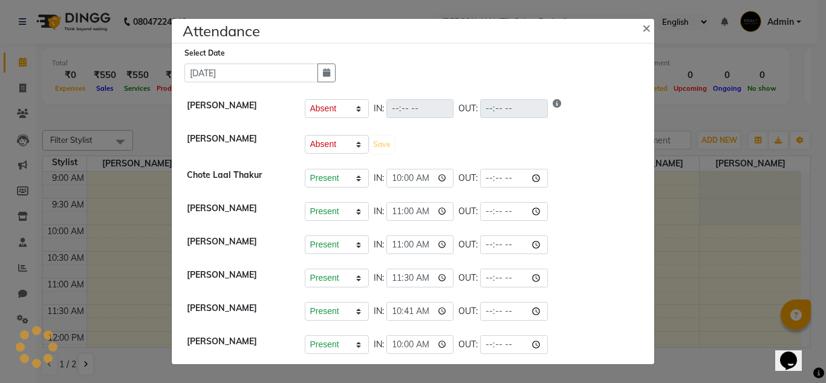
select select "A"
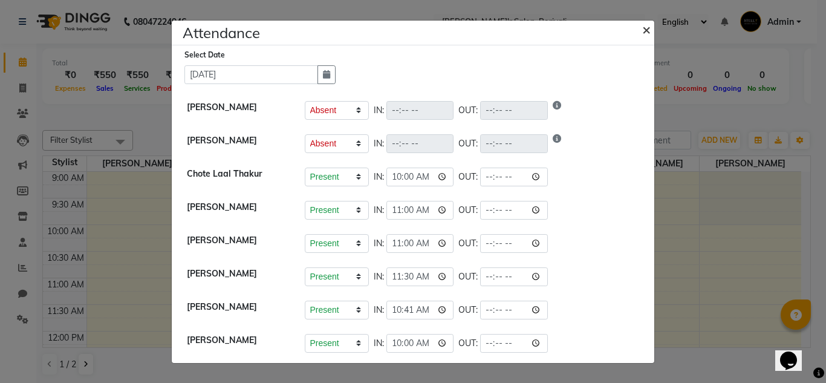
click at [646, 28] on span "×" at bounding box center [646, 29] width 8 height 18
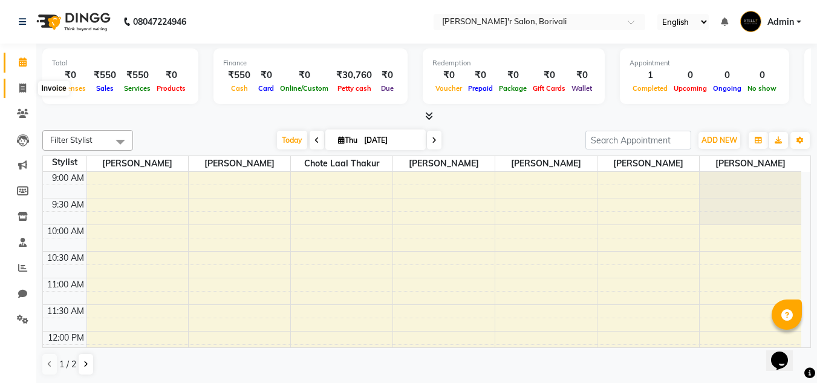
click at [24, 86] on icon at bounding box center [22, 87] width 7 height 9
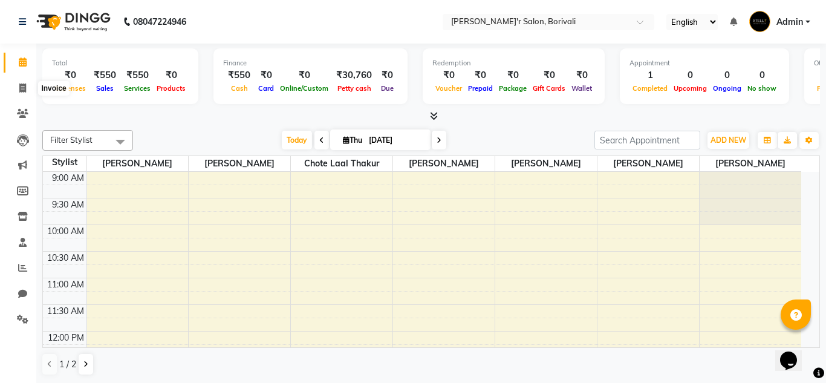
select select "8737"
select select "service"
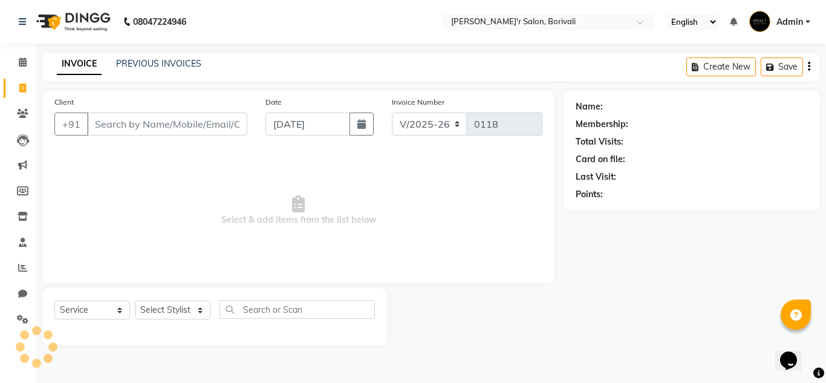
click at [226, 129] on input "Client" at bounding box center [167, 123] width 160 height 23
click at [228, 122] on input "Client" at bounding box center [167, 123] width 160 height 23
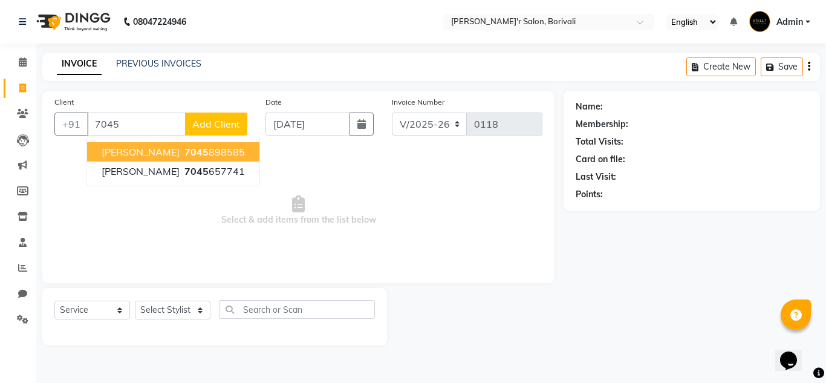
click at [143, 153] on span "[PERSON_NAME]" at bounding box center [141, 152] width 78 height 12
type input "7045898585"
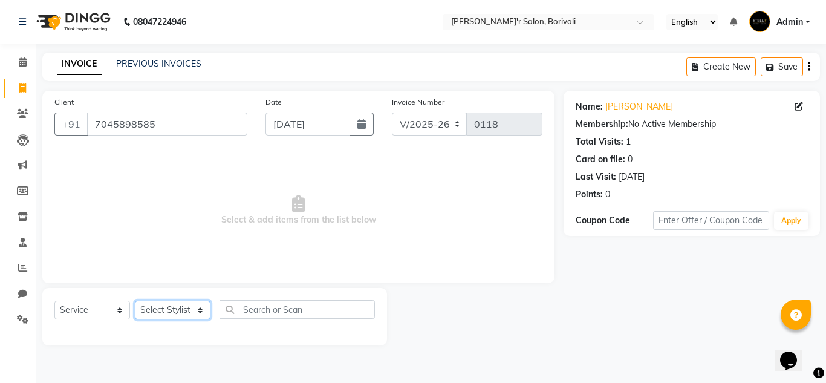
click at [152, 306] on select "Select Stylist [PERSON_NAME] Chote Laal Thakur [PERSON_NAME] Mohd [PERSON_NAME]…" at bounding box center [173, 310] width 76 height 19
select select "89313"
click at [135, 301] on select "Select Stylist [PERSON_NAME] Chote Laal Thakur [PERSON_NAME] Mohd [PERSON_NAME]…" at bounding box center [173, 310] width 76 height 19
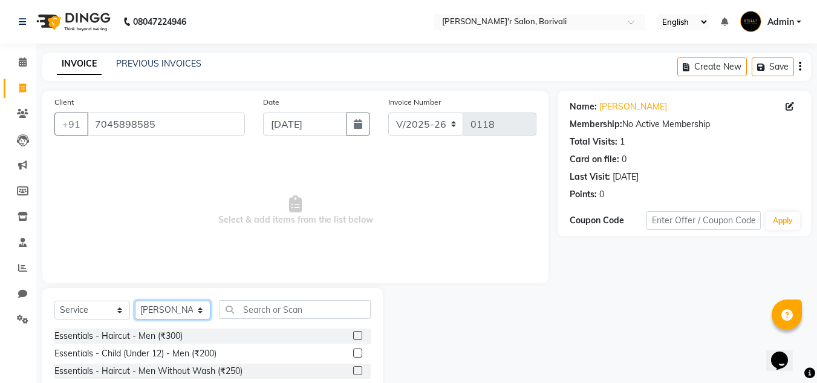
scroll to position [60, 0]
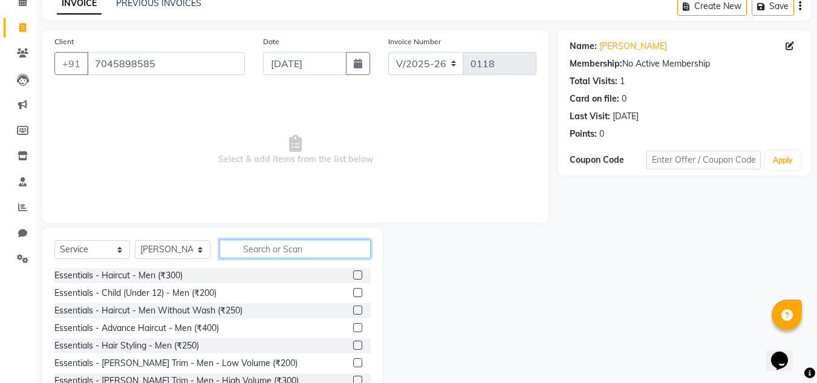
click at [244, 248] on input "text" at bounding box center [294, 248] width 151 height 19
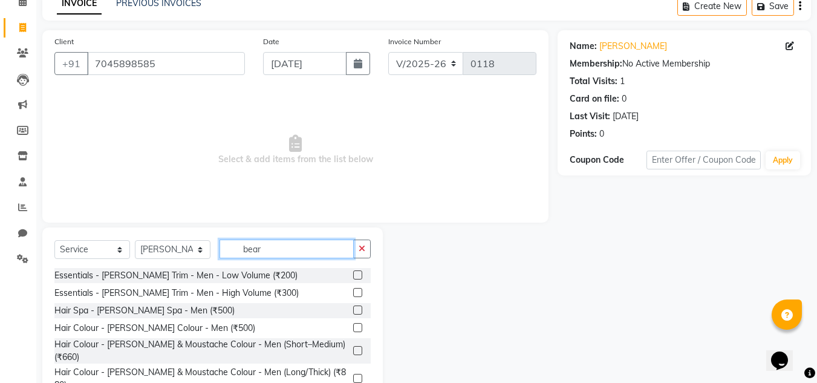
type input "bear"
click at [353, 290] on label at bounding box center [357, 292] width 9 height 9
click at [353, 290] on input "checkbox" at bounding box center [357, 293] width 8 height 8
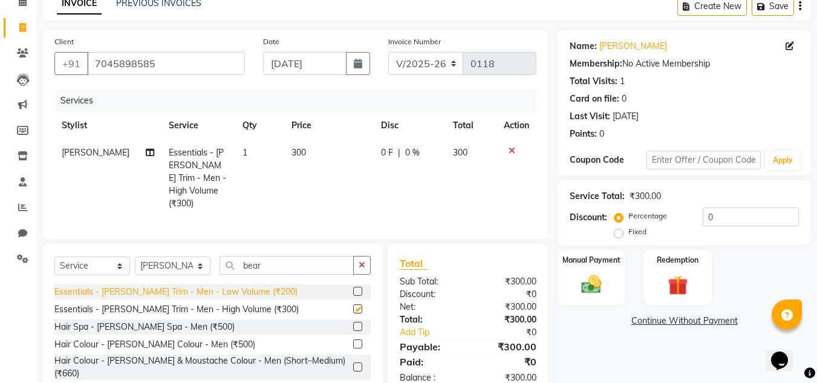
checkbox input "false"
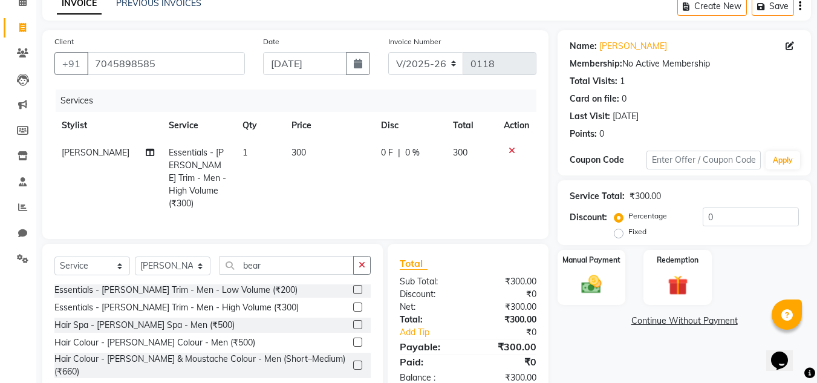
click at [353, 360] on label at bounding box center [357, 364] width 9 height 9
click at [353, 362] on input "checkbox" at bounding box center [357, 366] width 8 height 8
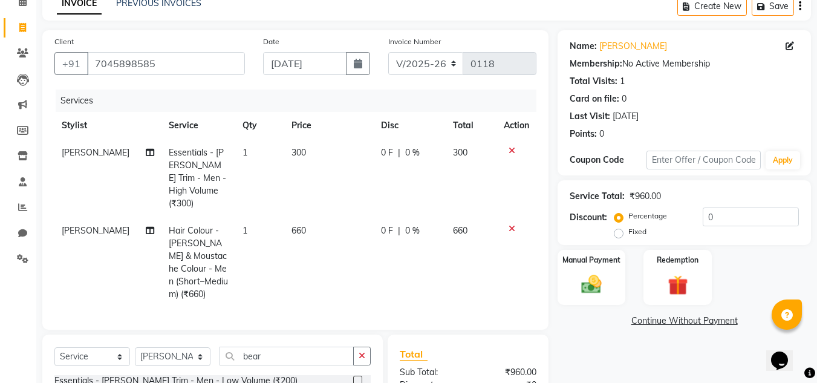
checkbox input "false"
click at [286, 346] on input "bear" at bounding box center [286, 355] width 134 height 19
type input "b"
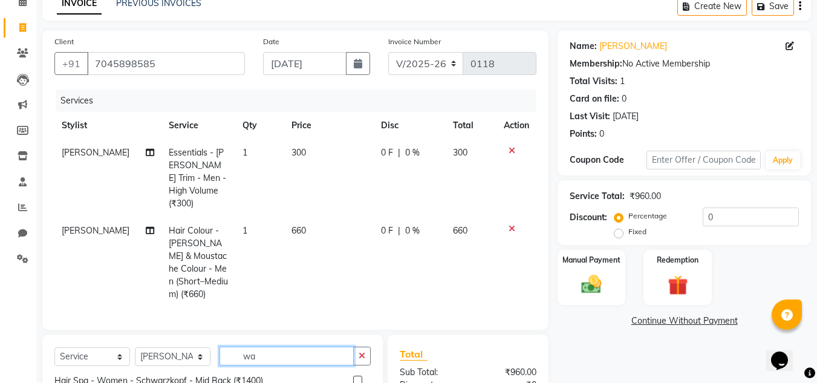
scroll to position [0, 0]
type input "wash"
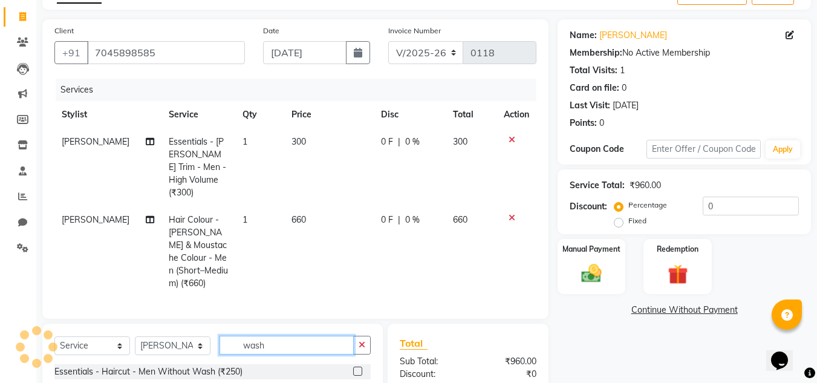
scroll to position [132, 0]
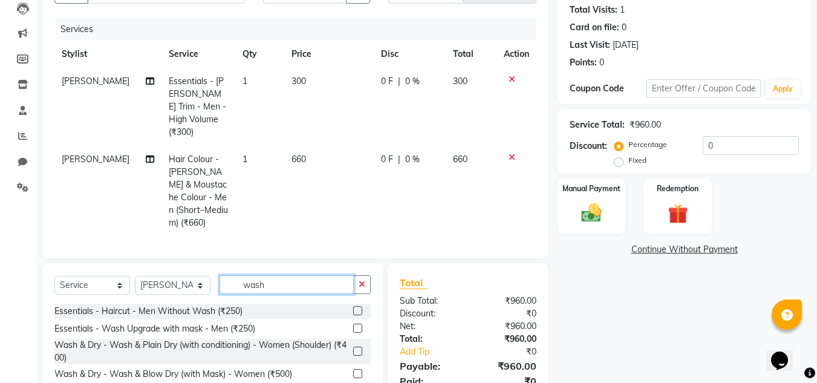
click at [313, 275] on input "wash" at bounding box center [286, 284] width 134 height 19
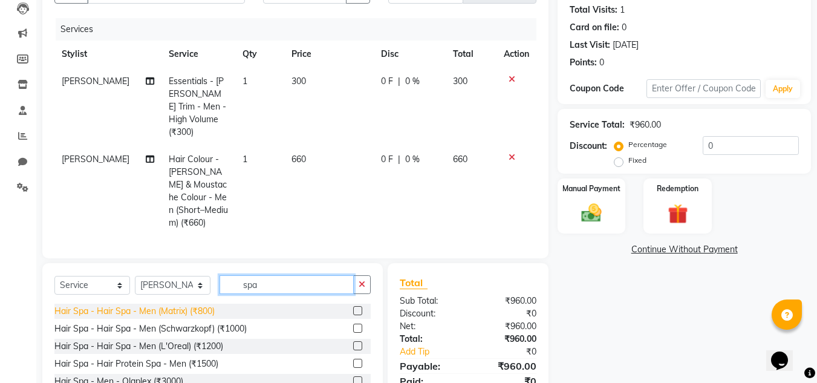
type input "spa"
click at [203, 305] on div "Hair Spa - Hair Spa - Men (Matrix) (₹800)" at bounding box center [134, 311] width 160 height 13
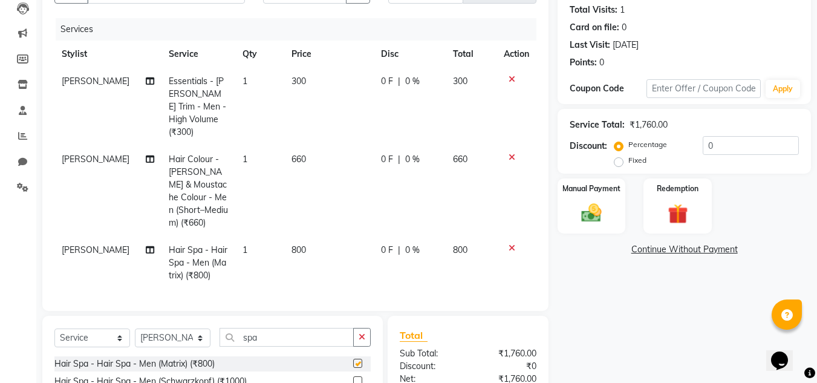
checkbox input "false"
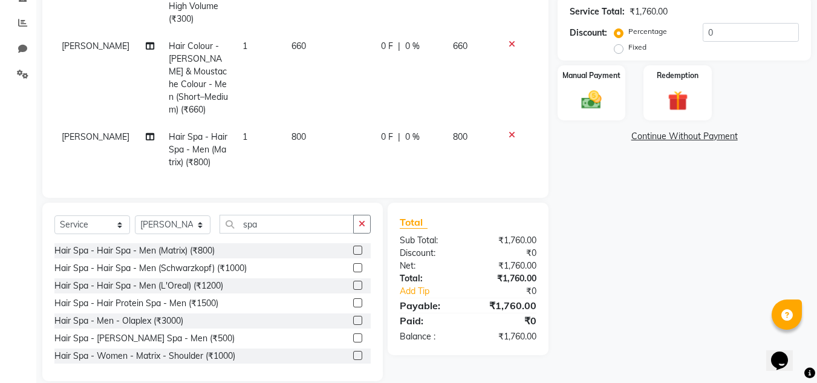
click at [512, 131] on icon at bounding box center [511, 135] width 7 height 8
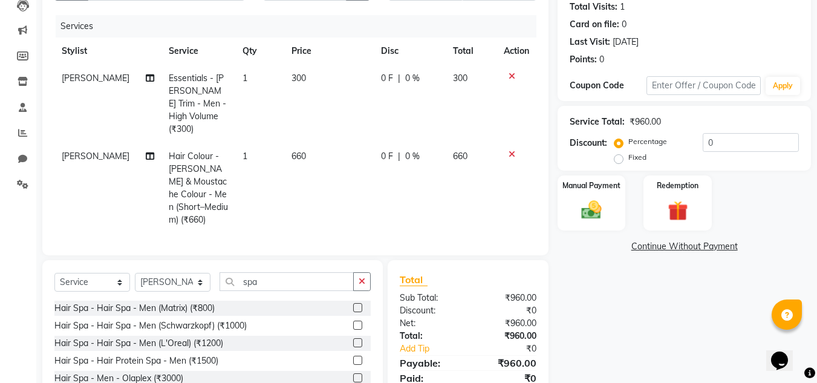
scroll to position [71, 0]
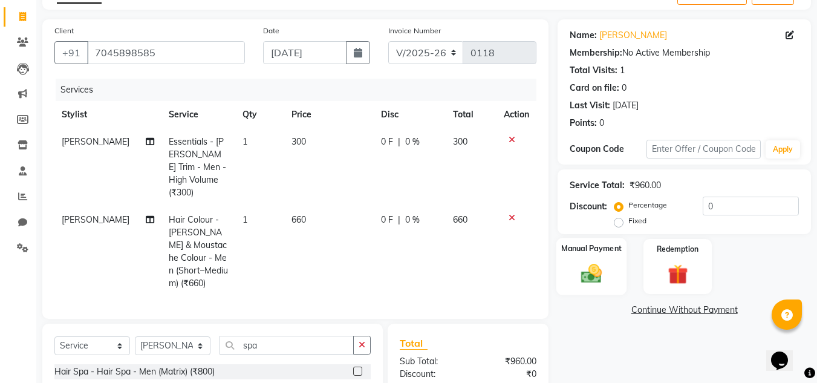
click at [591, 267] on img at bounding box center [591, 273] width 34 height 24
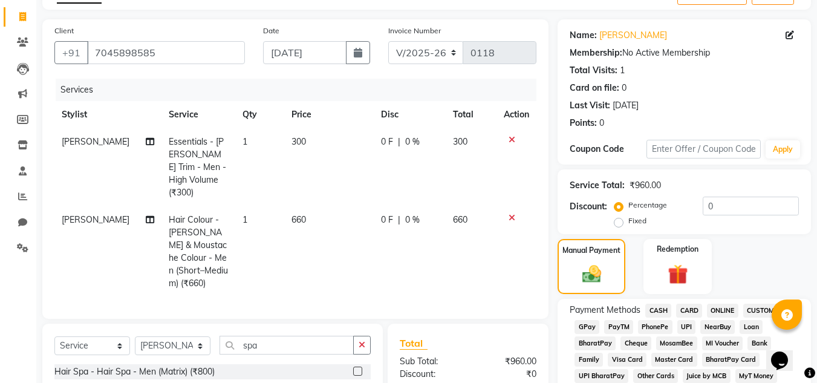
scroll to position [192, 0]
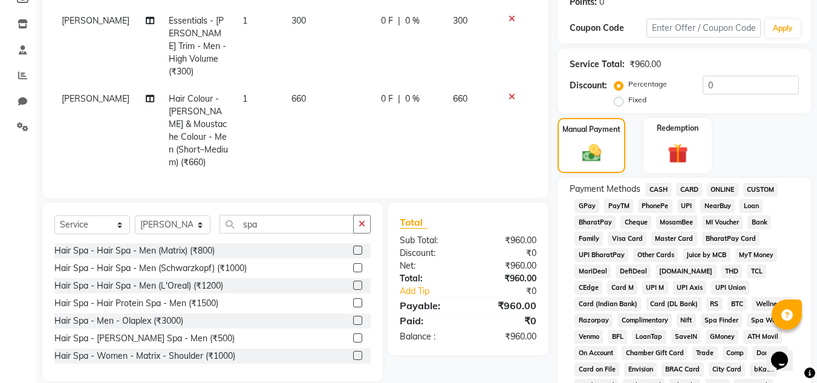
click at [664, 189] on span "CASH" at bounding box center [658, 190] width 26 height 14
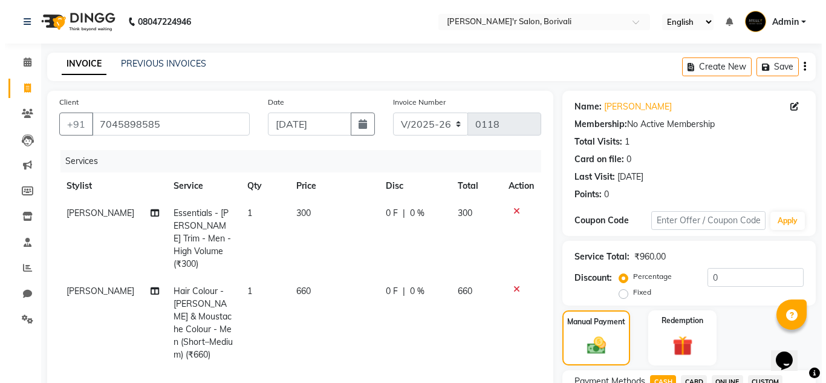
scroll to position [121, 0]
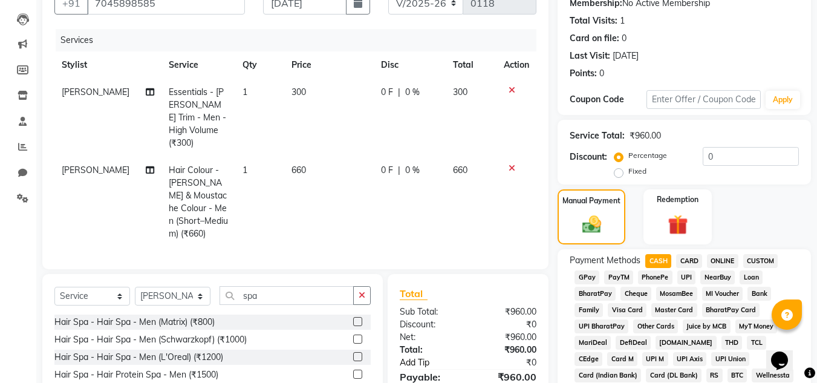
click at [458, 356] on link "Add Tip" at bounding box center [436, 362] width 90 height 13
